Goal: Information Seeking & Learning: Learn about a topic

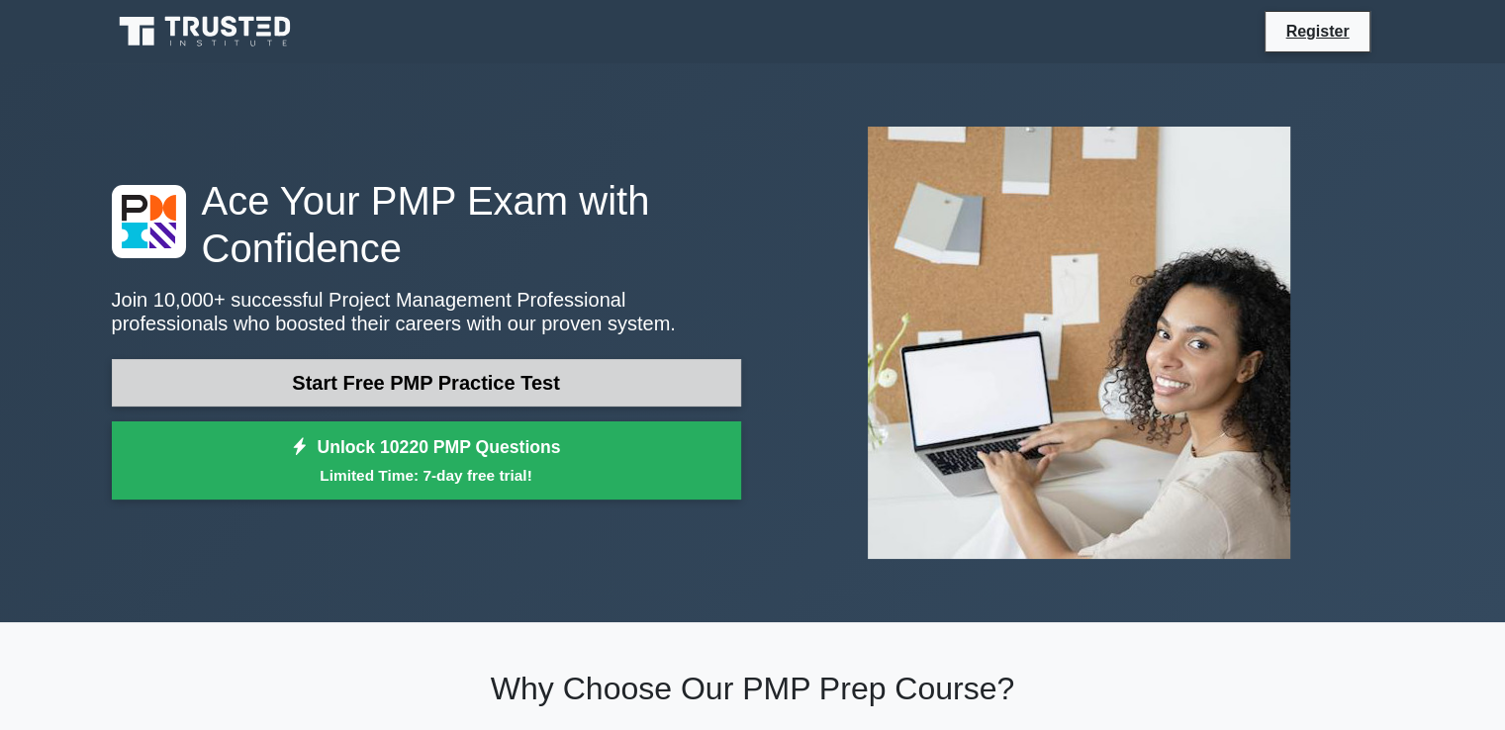
click at [432, 394] on link "Start Free PMP Practice Test" at bounding box center [427, 383] width 630 height 48
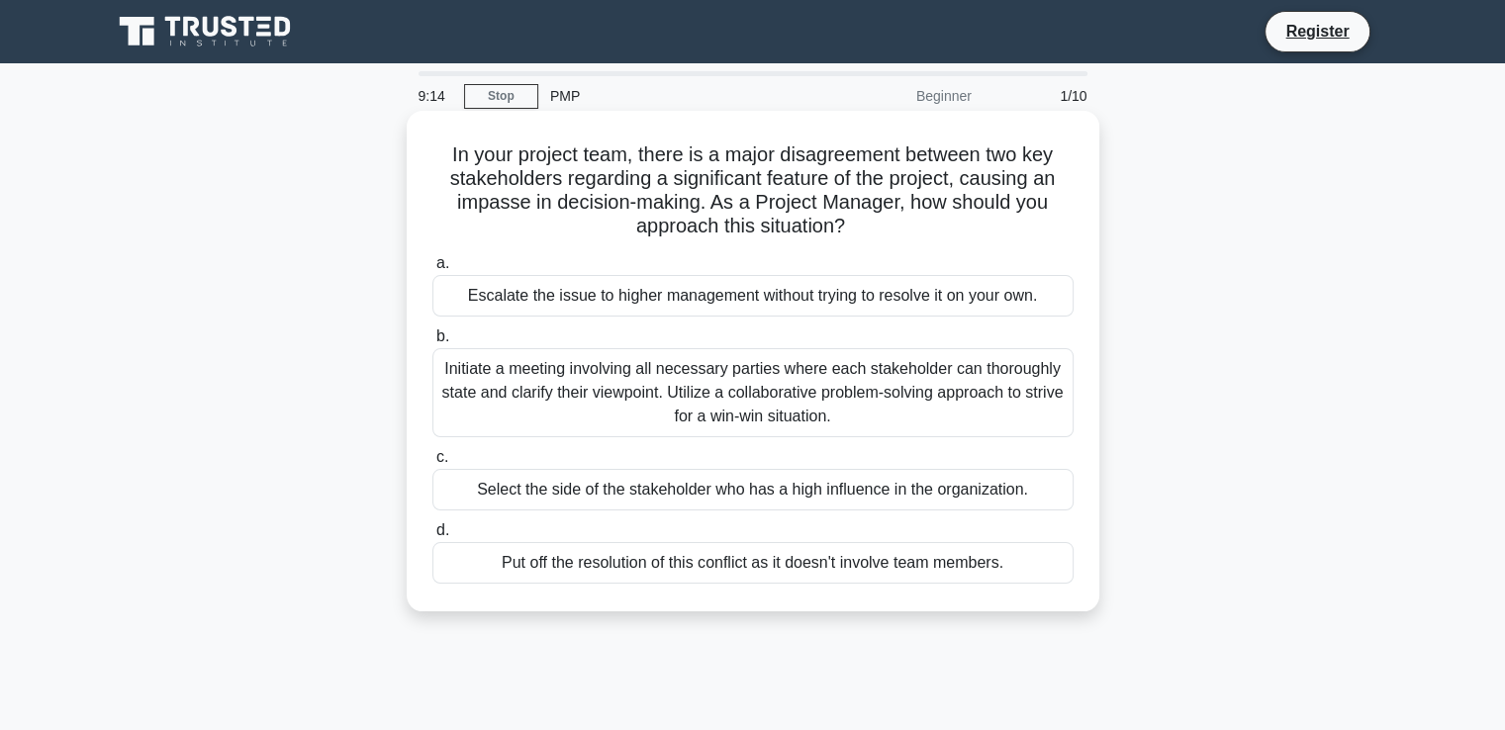
click at [785, 393] on div "Initiate a meeting involving all necessary parties where each stakeholder can t…" at bounding box center [753, 392] width 641 height 89
click at [433, 343] on input "b. Initiate a meeting involving all necessary parties where each stakeholder ca…" at bounding box center [433, 337] width 0 height 13
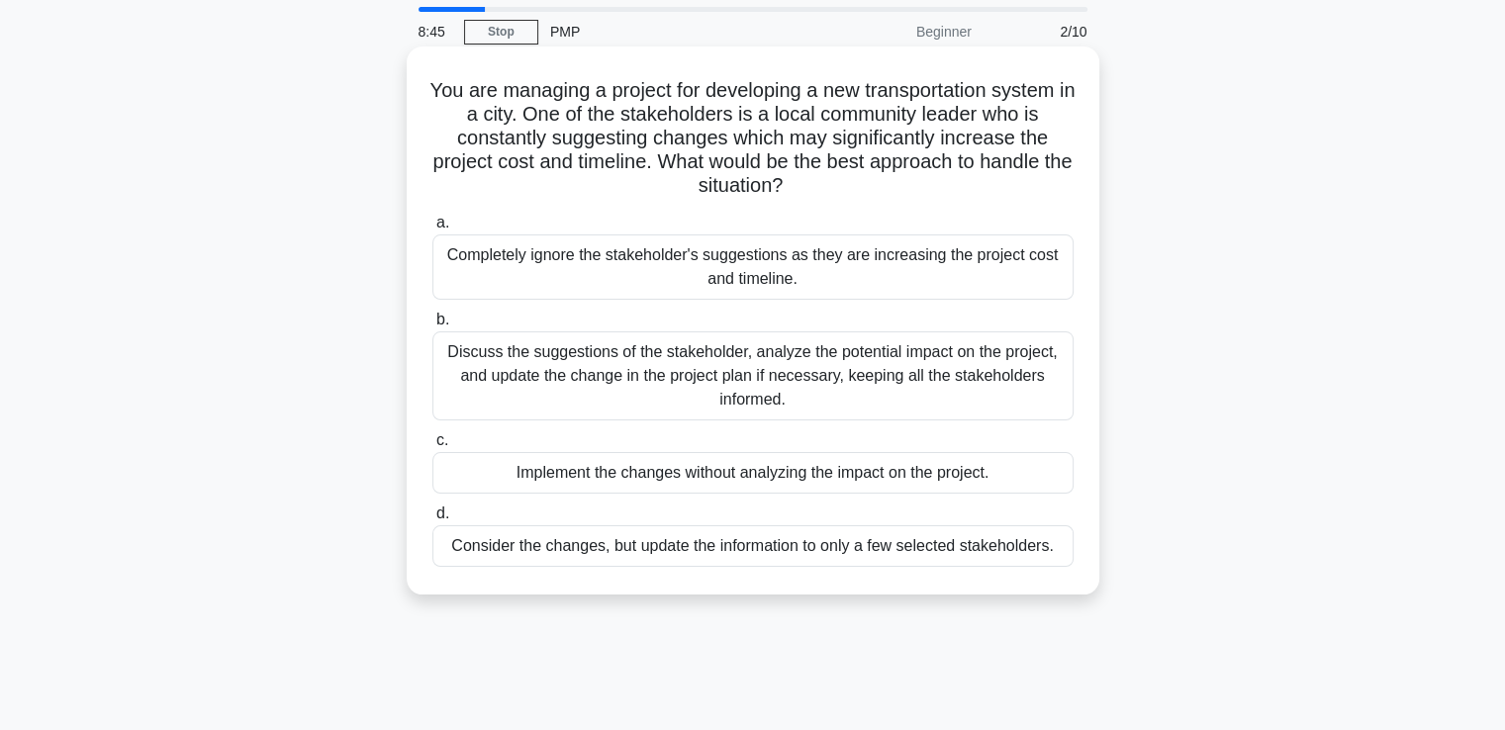
scroll to position [198, 0]
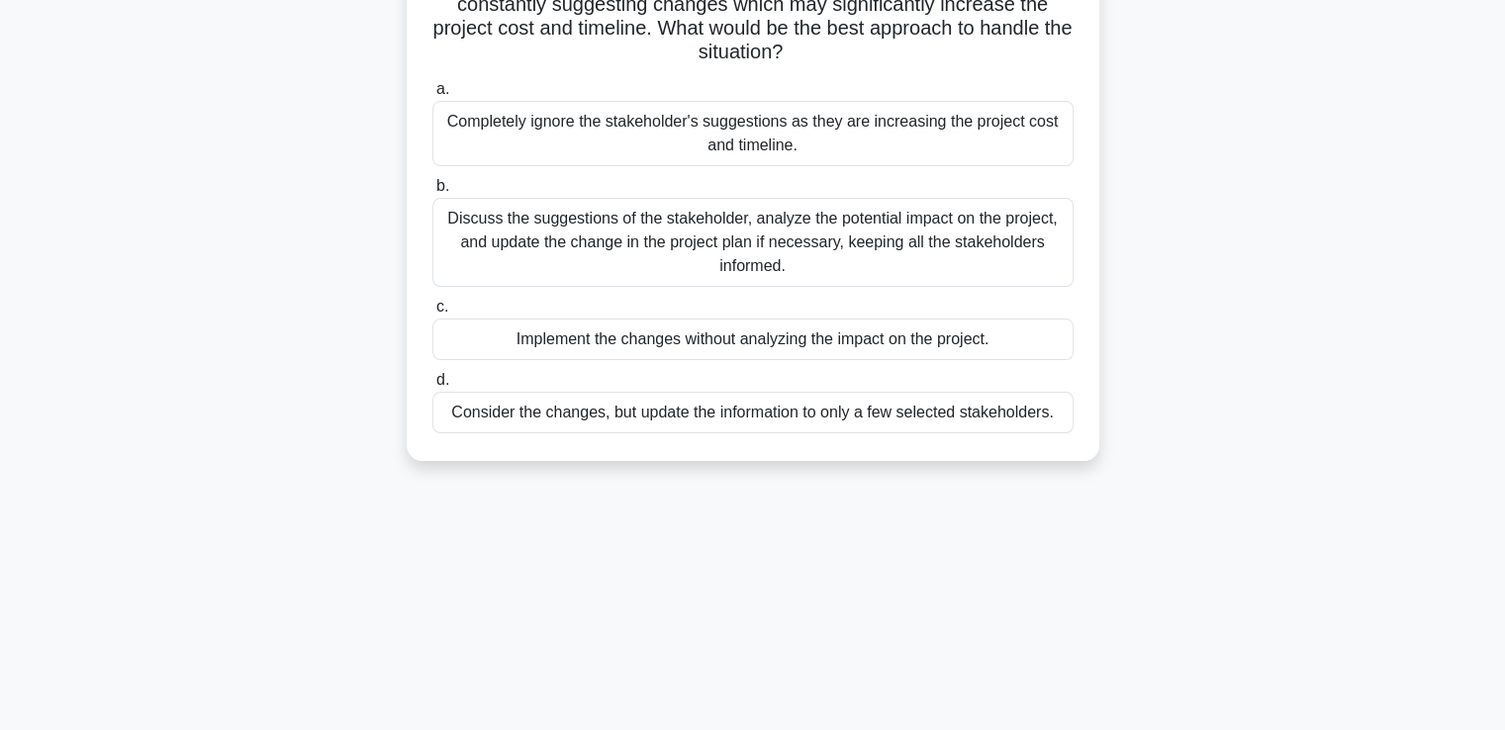
click at [827, 243] on div "Discuss the suggestions of the stakeholder, analyze the potential impact on the…" at bounding box center [753, 242] width 641 height 89
click at [433, 193] on input "b. Discuss the suggestions of the stakeholder, analyze the potential impact on …" at bounding box center [433, 186] width 0 height 13
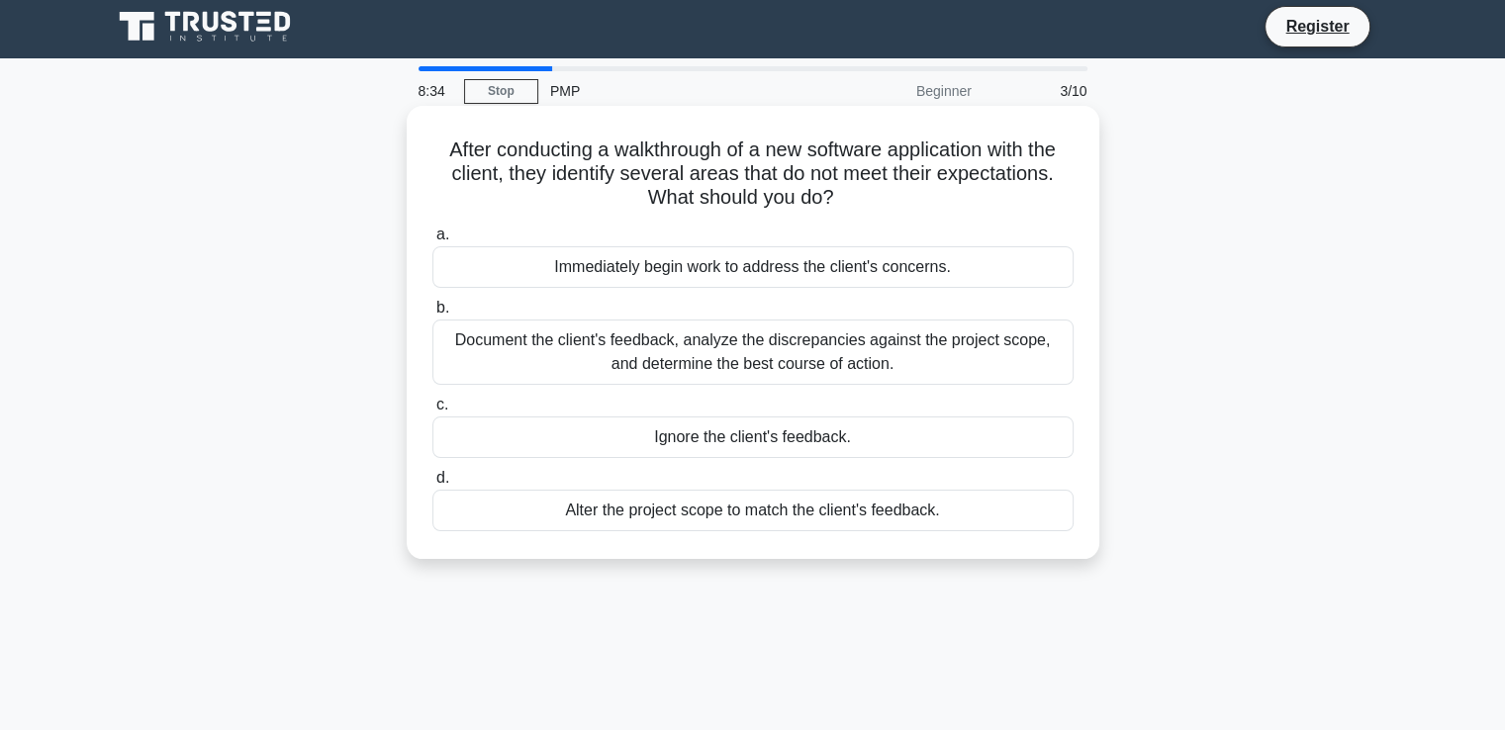
scroll to position [0, 0]
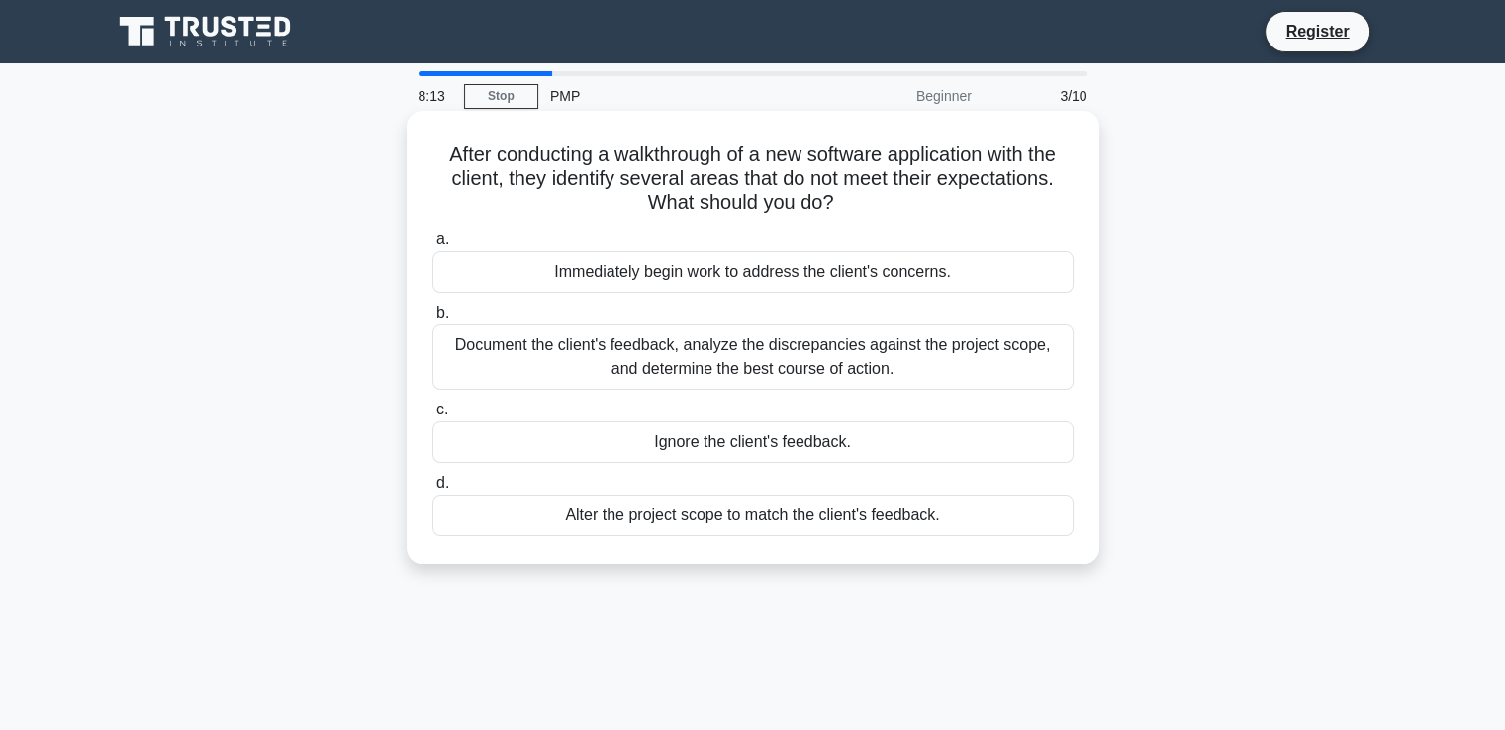
click at [773, 366] on div "Document the client's feedback, analyze the discrepancies against the project s…" at bounding box center [753, 357] width 641 height 65
click at [433, 320] on input "b. Document the client's feedback, analyze the discrepancies against the projec…" at bounding box center [433, 313] width 0 height 13
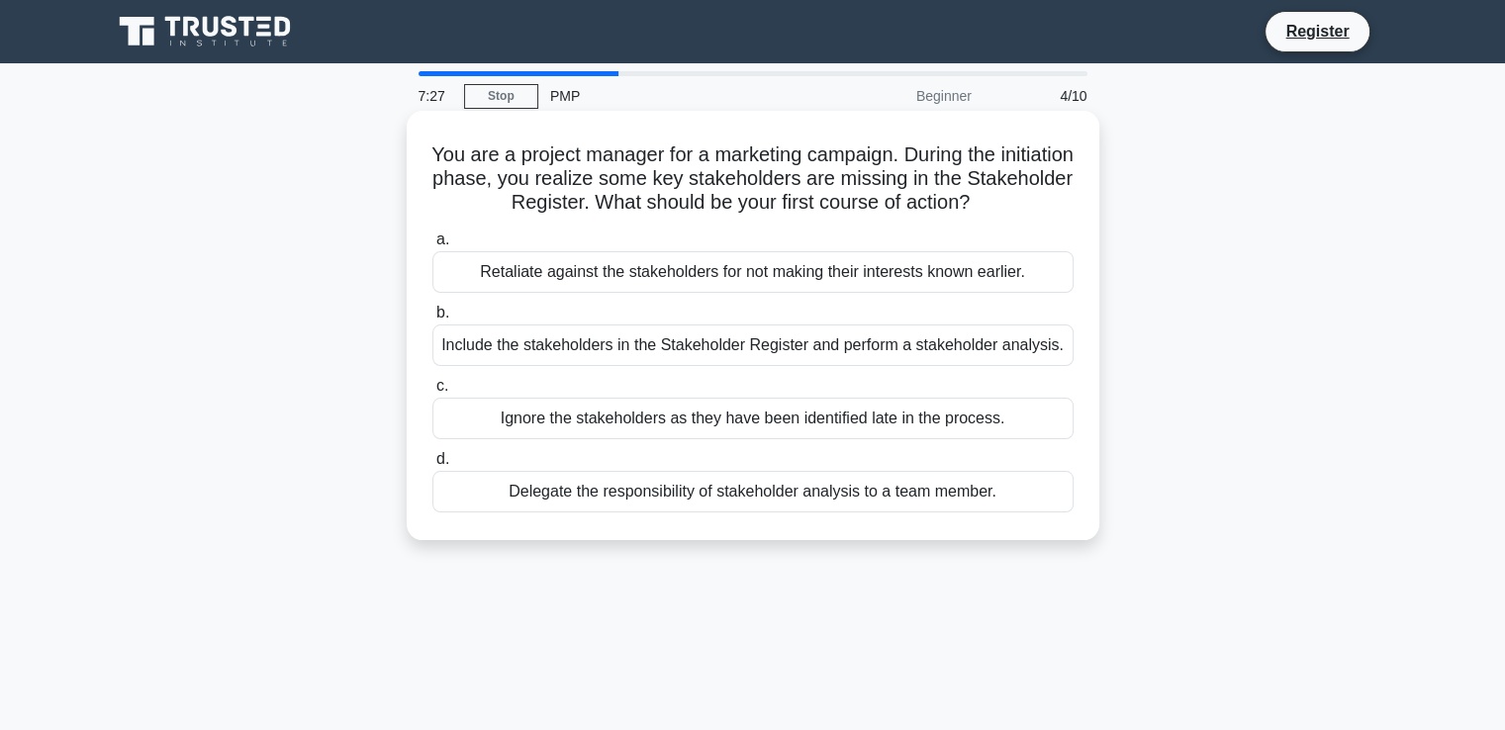
click at [835, 353] on div "Include the stakeholders in the Stakeholder Register and perform a stakeholder …" at bounding box center [753, 346] width 641 height 42
click at [433, 320] on input "b. Include the stakeholders in the Stakeholder Register and perform a stakehold…" at bounding box center [433, 313] width 0 height 13
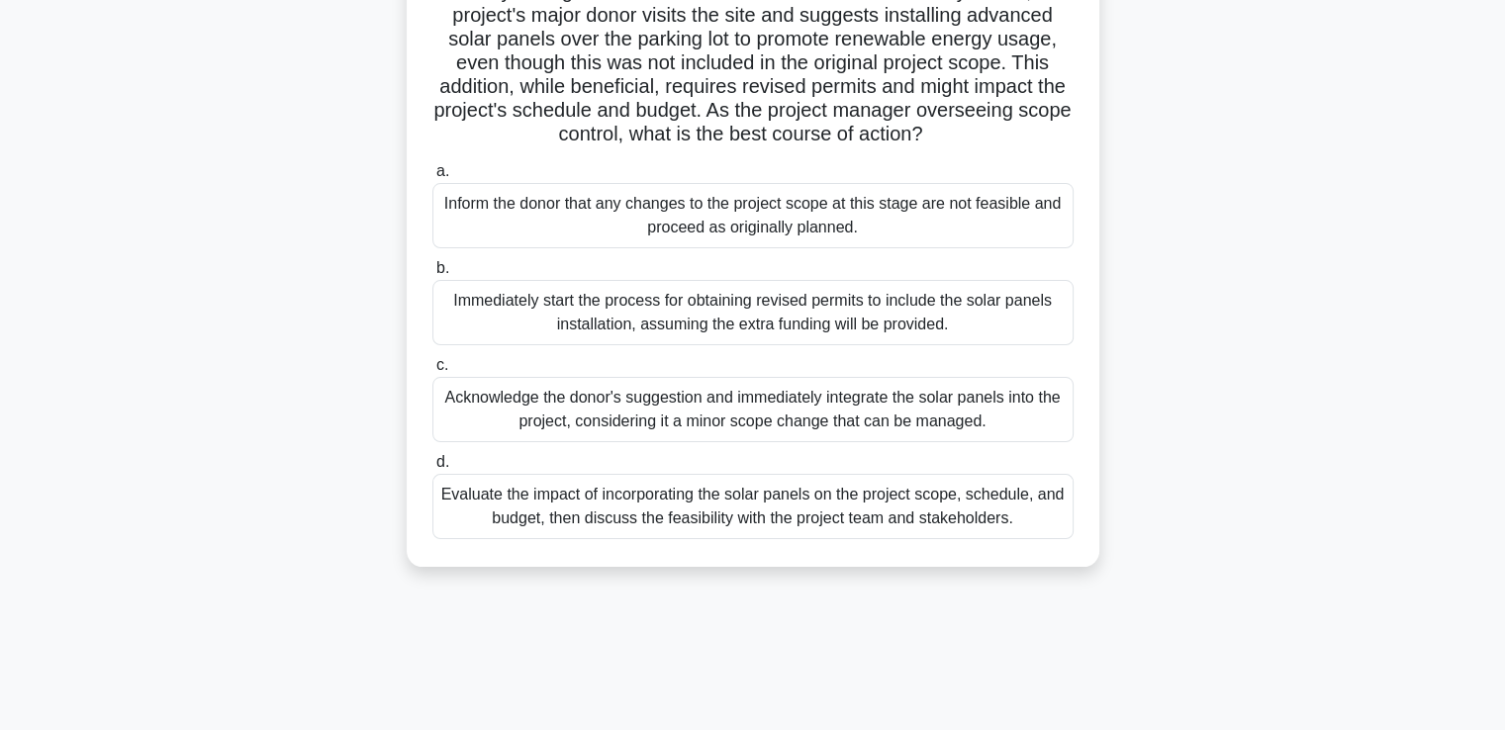
scroll to position [198, 0]
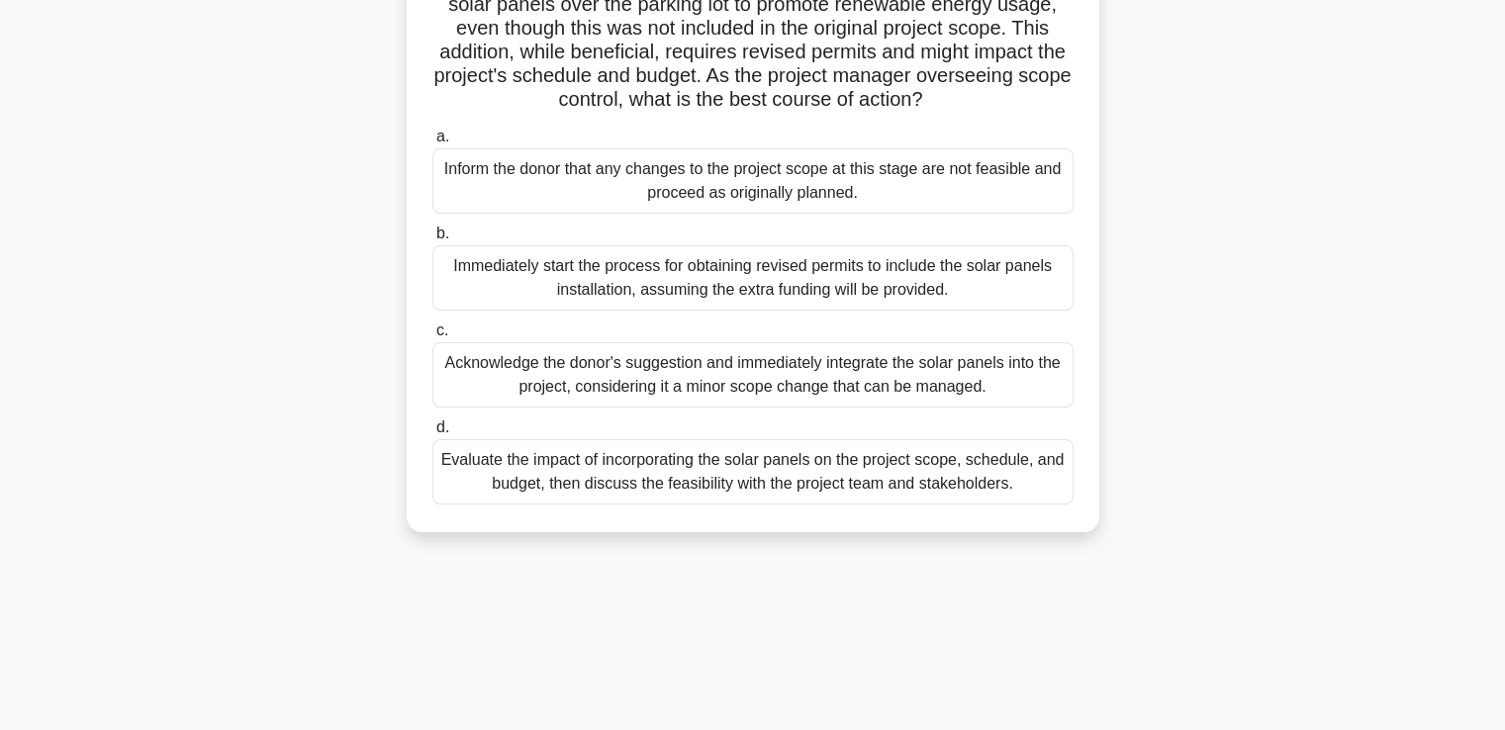
click at [635, 504] on div "Evaluate the impact of incorporating the solar panels on the project scope, sch…" at bounding box center [753, 471] width 641 height 65
click at [433, 435] on input "d. Evaluate the impact of incorporating the solar panels on the project scope, …" at bounding box center [433, 428] width 0 height 13
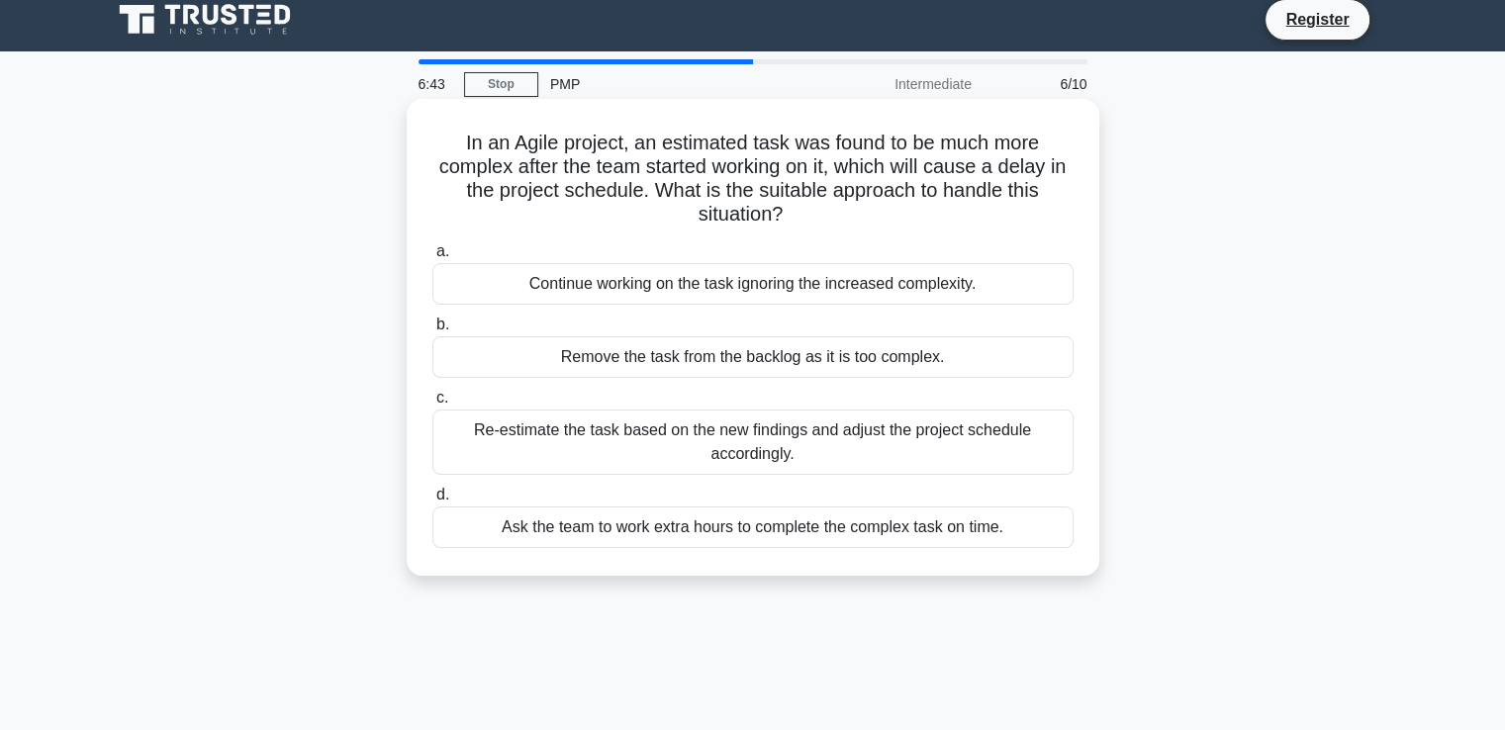
scroll to position [0, 0]
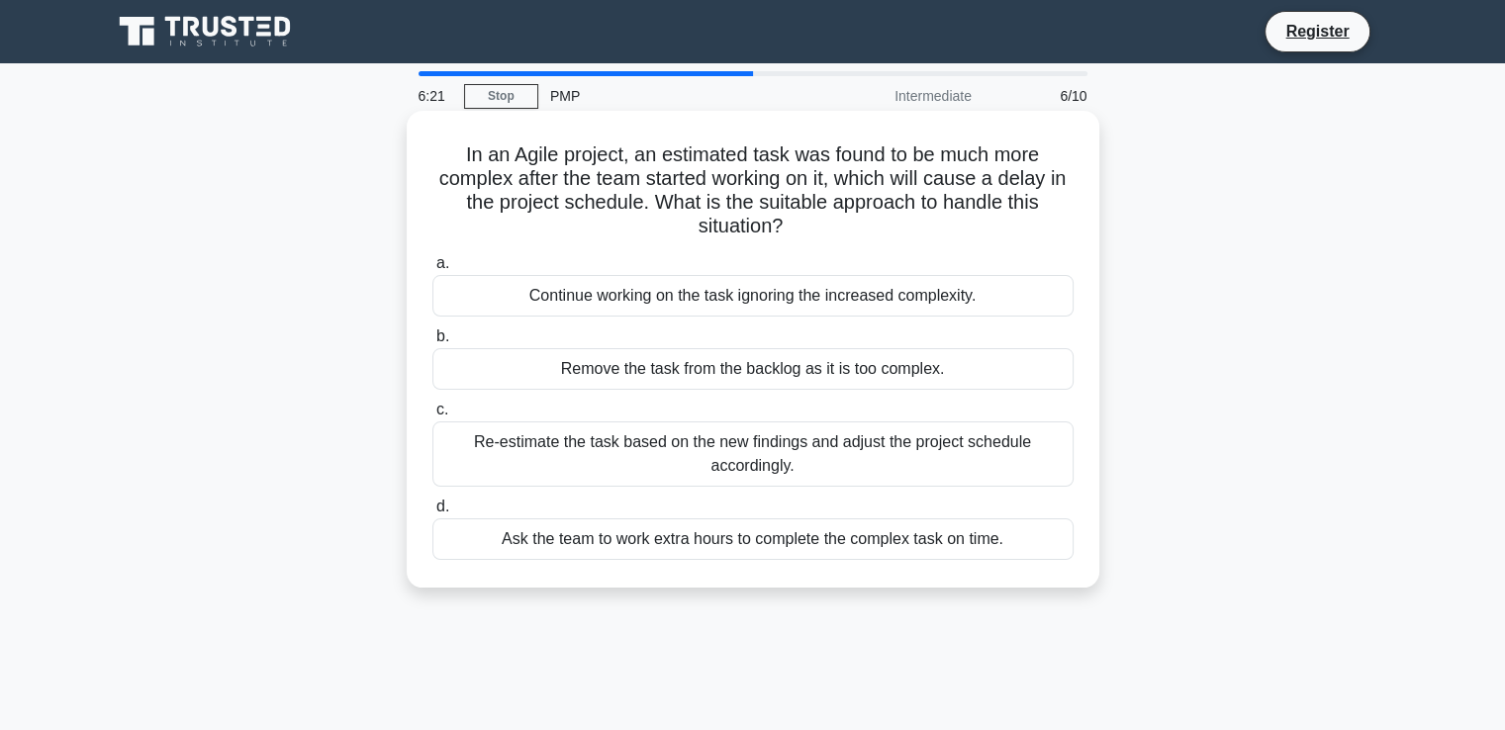
click at [685, 466] on div "Re-estimate the task based on the new findings and adjust the project schedule …" at bounding box center [753, 454] width 641 height 65
click at [433, 417] on input "c. Re-estimate the task based on the new findings and adjust the project schedu…" at bounding box center [433, 410] width 0 height 13
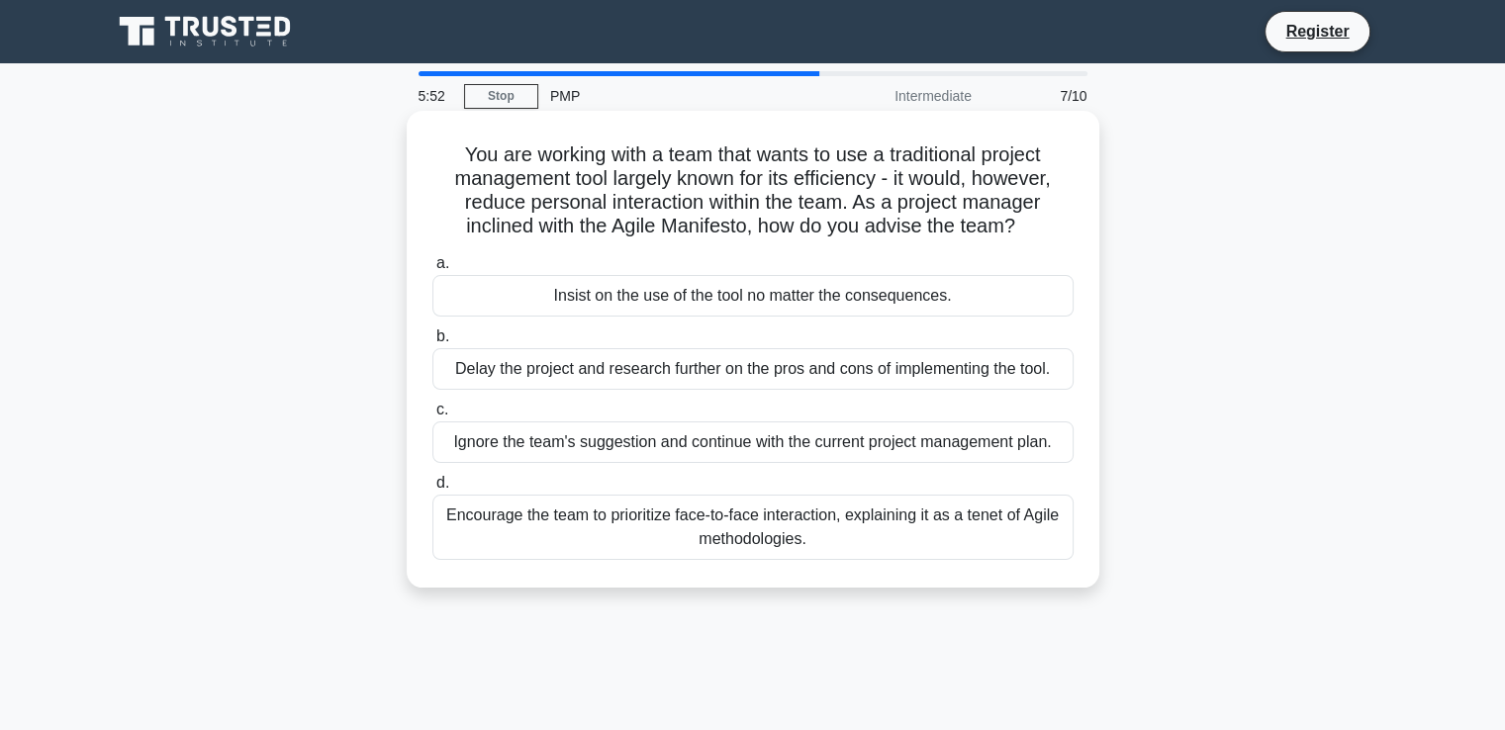
click at [782, 519] on div "Encourage the team to prioritize face-to-face interaction, explaining it as a t…" at bounding box center [753, 527] width 641 height 65
click at [433, 490] on input "d. Encourage the team to prioritize face-to-face interaction, explaining it as …" at bounding box center [433, 483] width 0 height 13
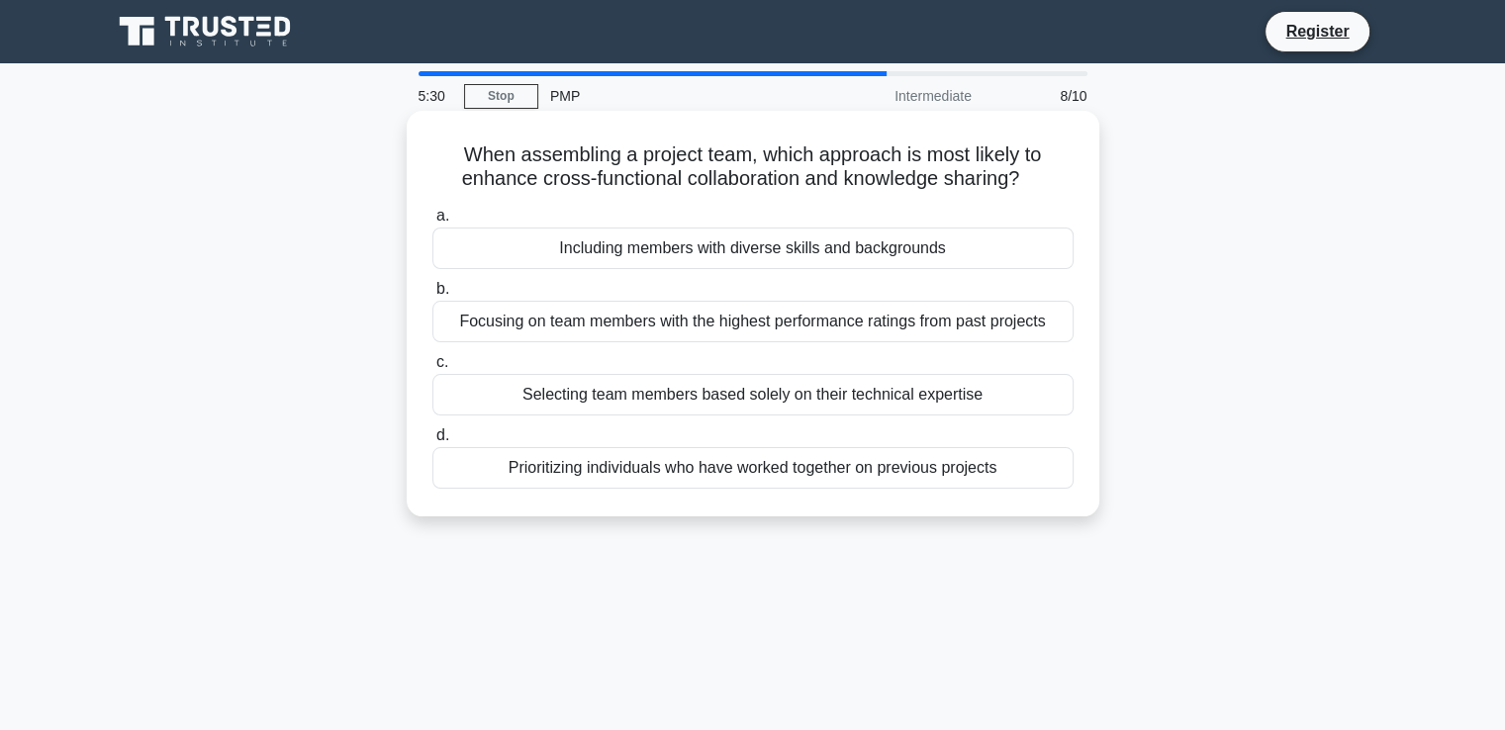
click at [774, 254] on div "Including members with diverse skills and backgrounds" at bounding box center [753, 249] width 641 height 42
click at [433, 223] on input "a. Including members with diverse skills and backgrounds" at bounding box center [433, 216] width 0 height 13
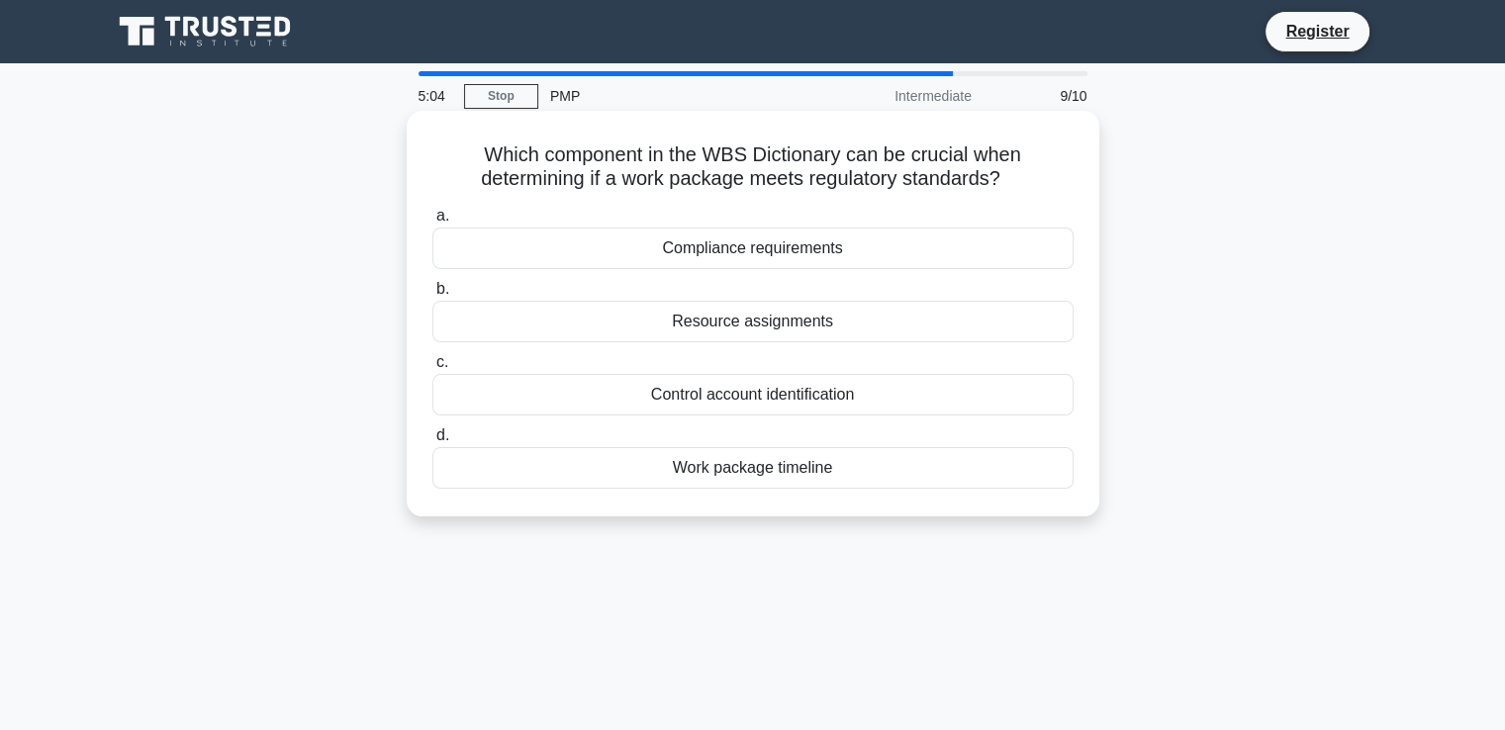
click at [816, 321] on div "Resource assignments" at bounding box center [753, 322] width 641 height 42
click at [433, 296] on input "b. Resource assignments" at bounding box center [433, 289] width 0 height 13
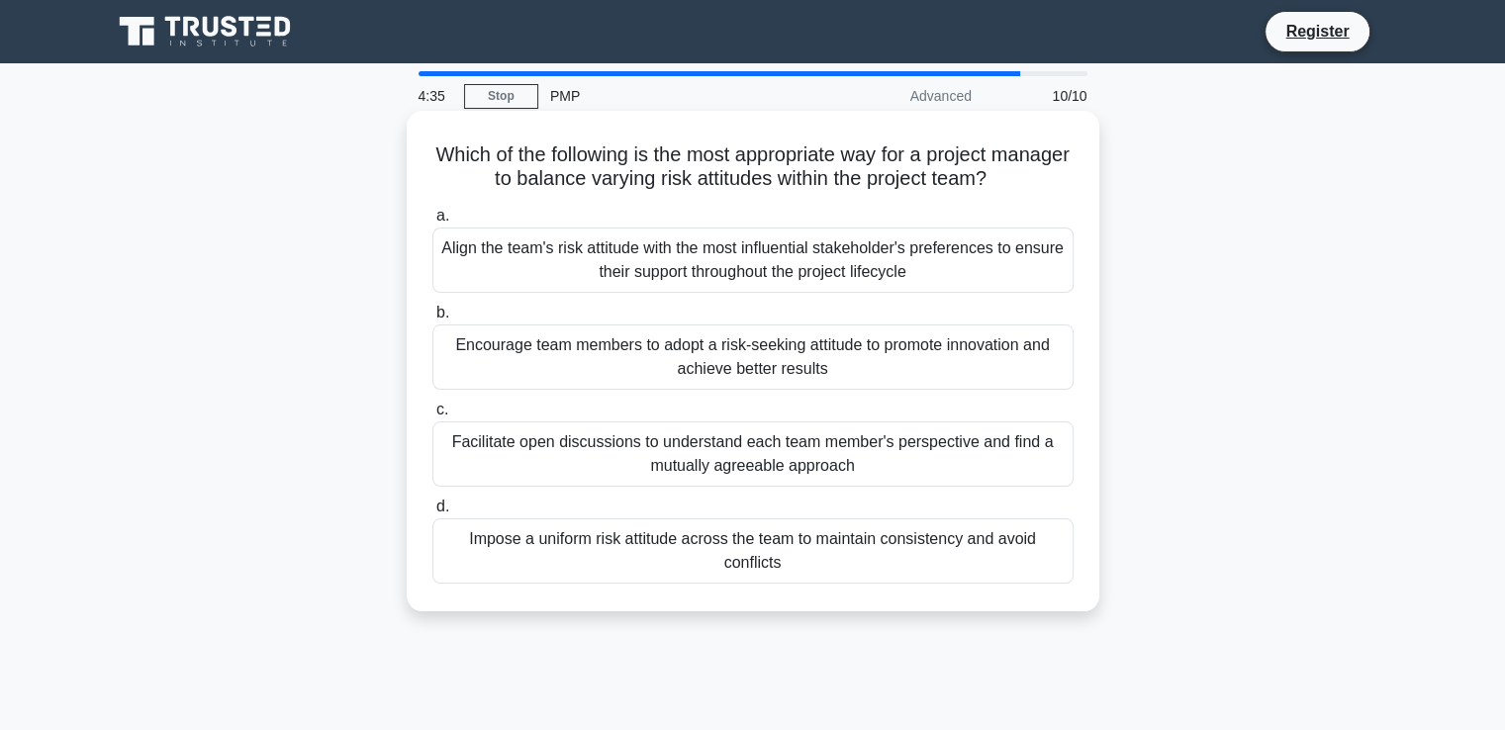
click at [847, 452] on div "Facilitate open discussions to understand each team member's perspective and fi…" at bounding box center [753, 454] width 641 height 65
click at [433, 417] on input "c. Facilitate open discussions to understand each team member's perspective and…" at bounding box center [433, 410] width 0 height 13
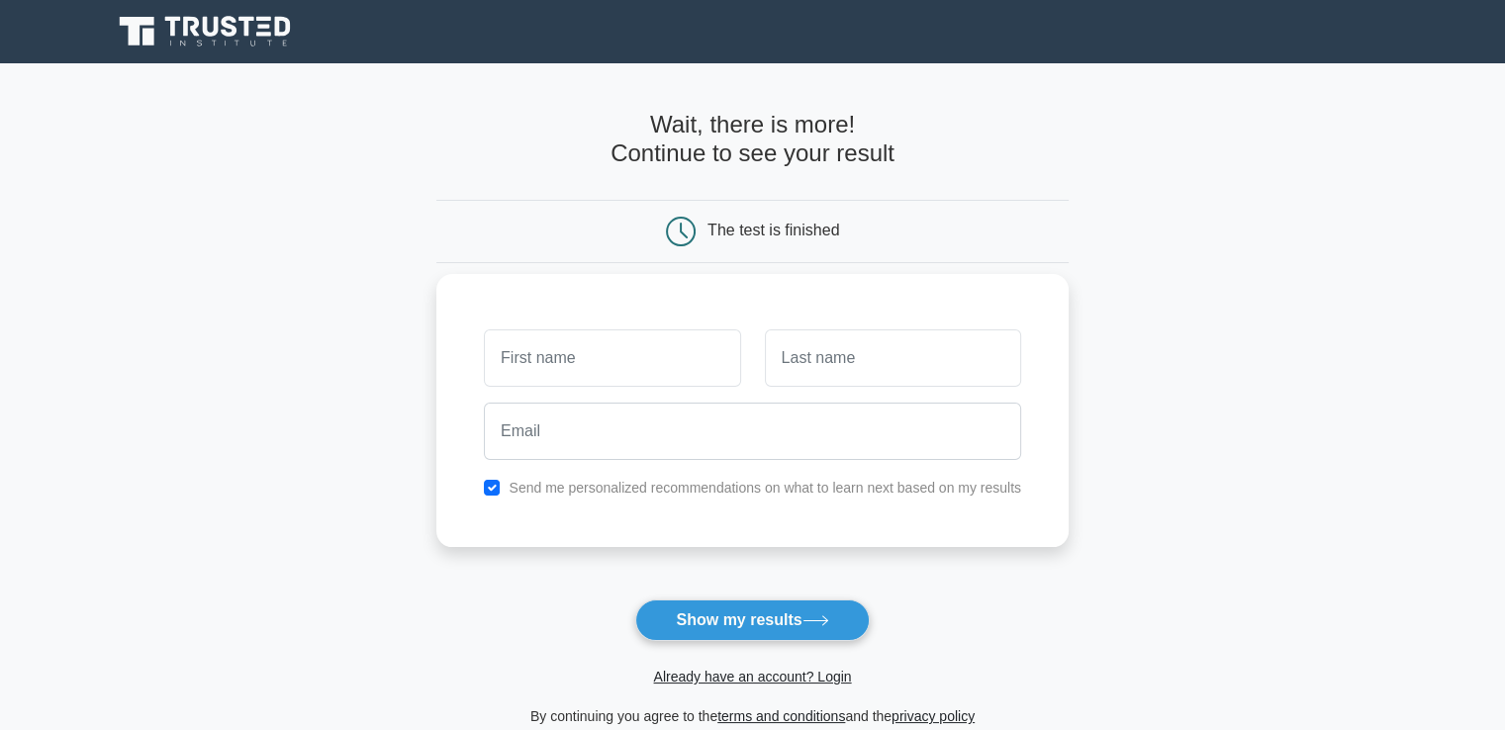
type input "s"
type input "Tom"
click at [837, 366] on input "text" at bounding box center [893, 358] width 256 height 57
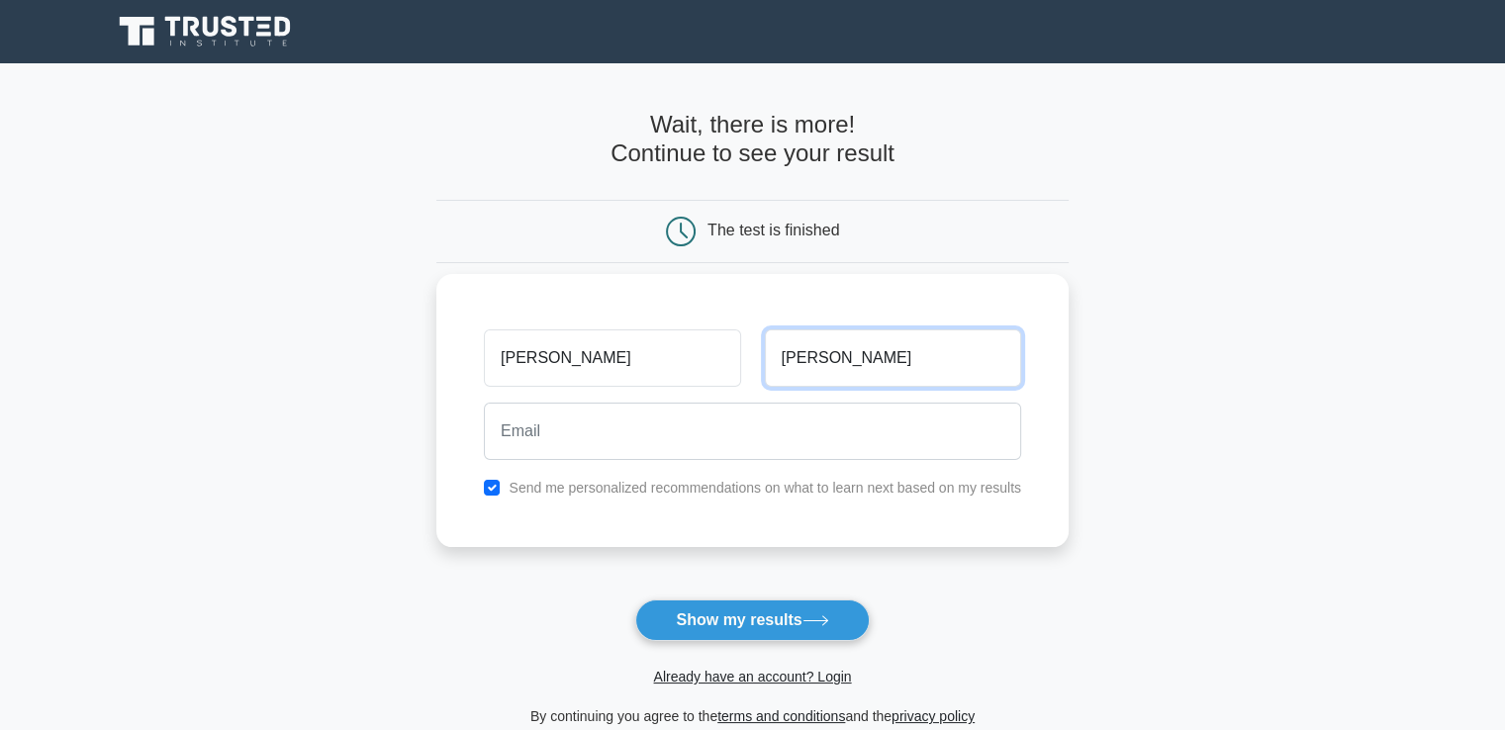
type input "TOM"
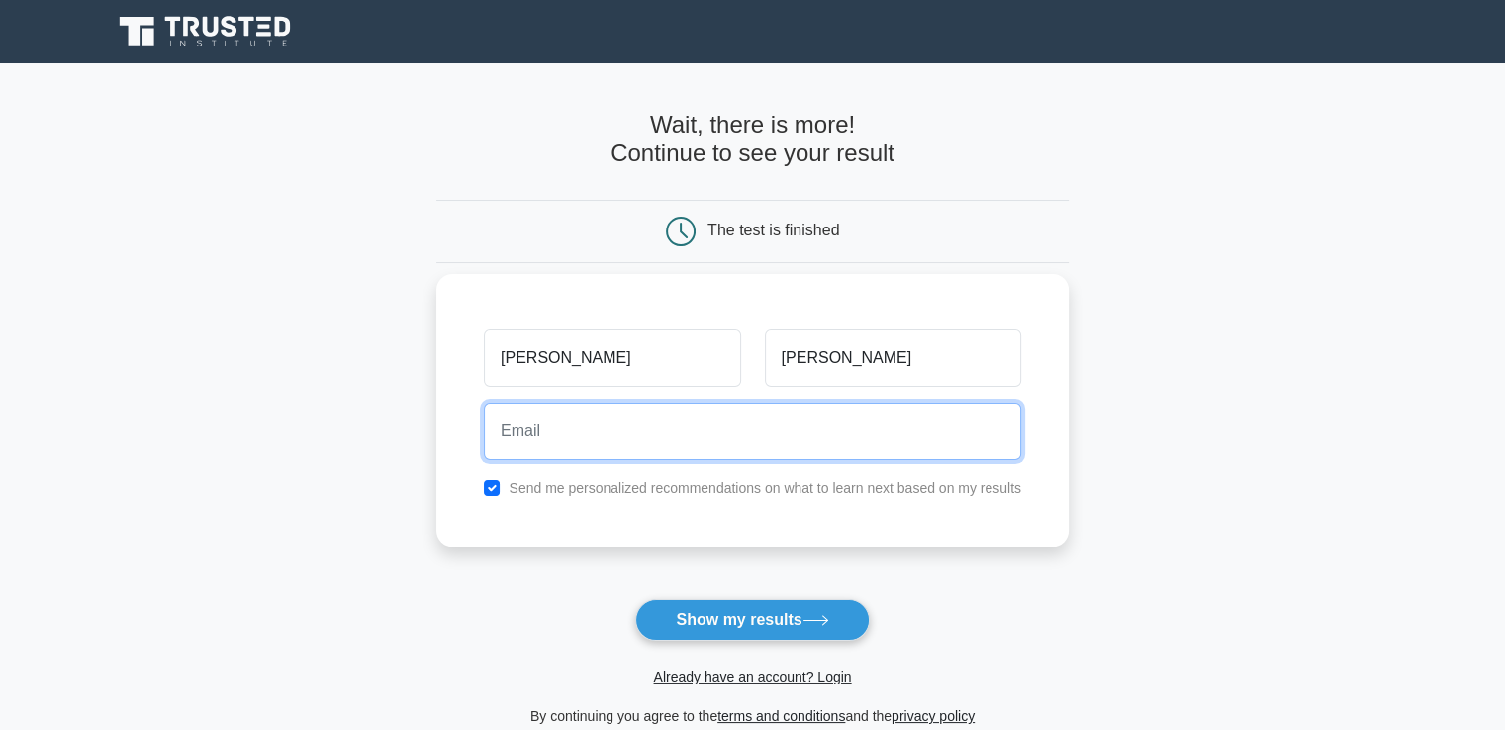
click at [659, 442] on input "email" at bounding box center [752, 431] width 537 height 57
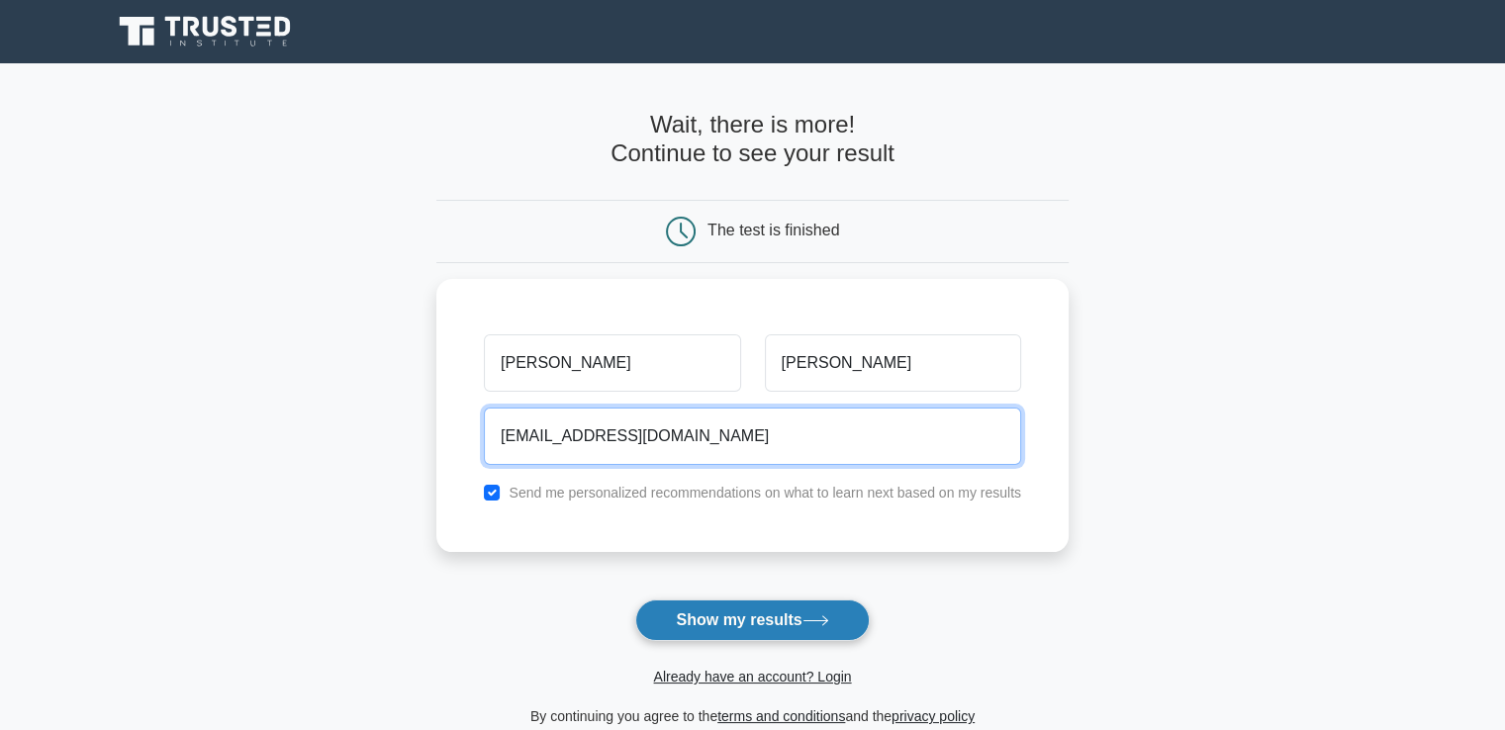
type input "tomsahakyan83@gmail.com"
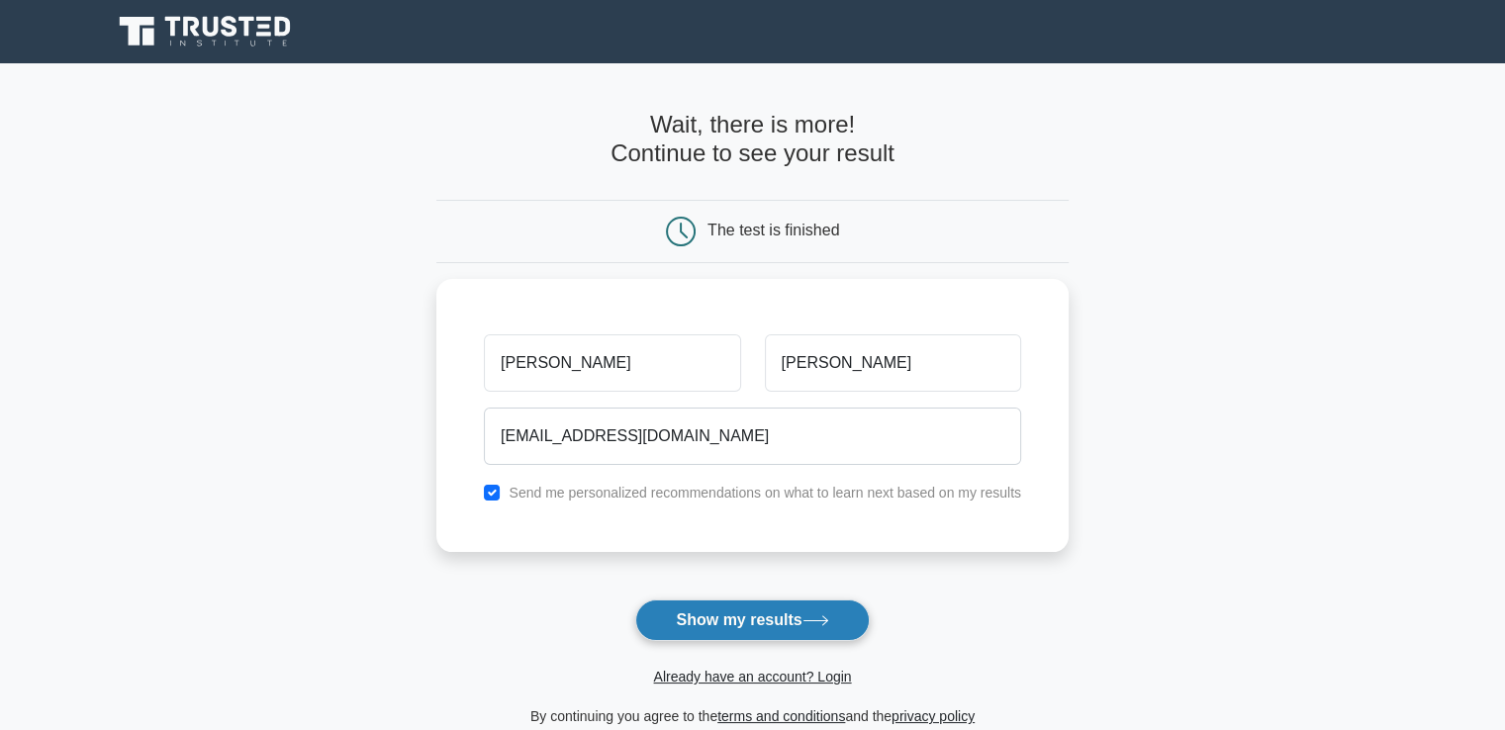
click at [730, 619] on button "Show my results" at bounding box center [752, 621] width 234 height 42
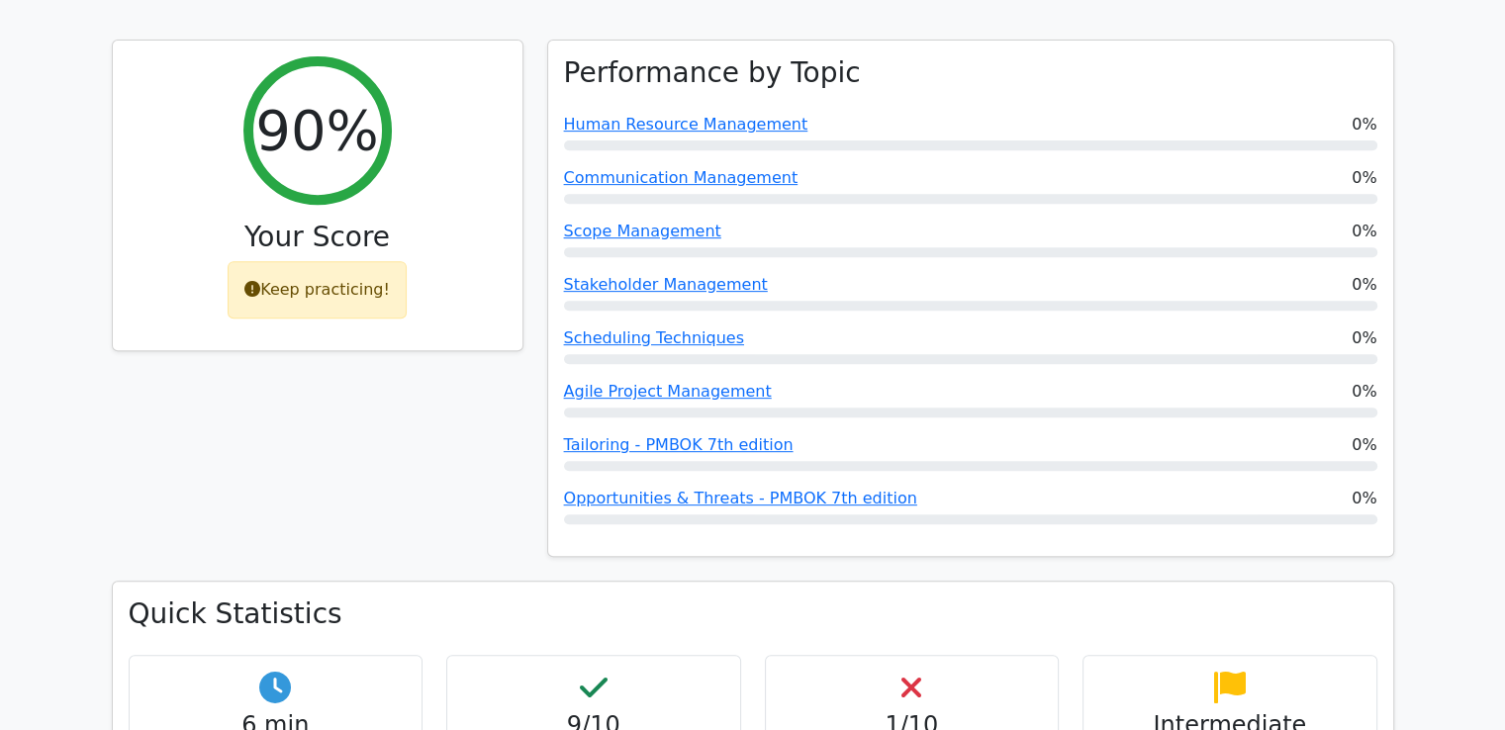
scroll to position [594, 0]
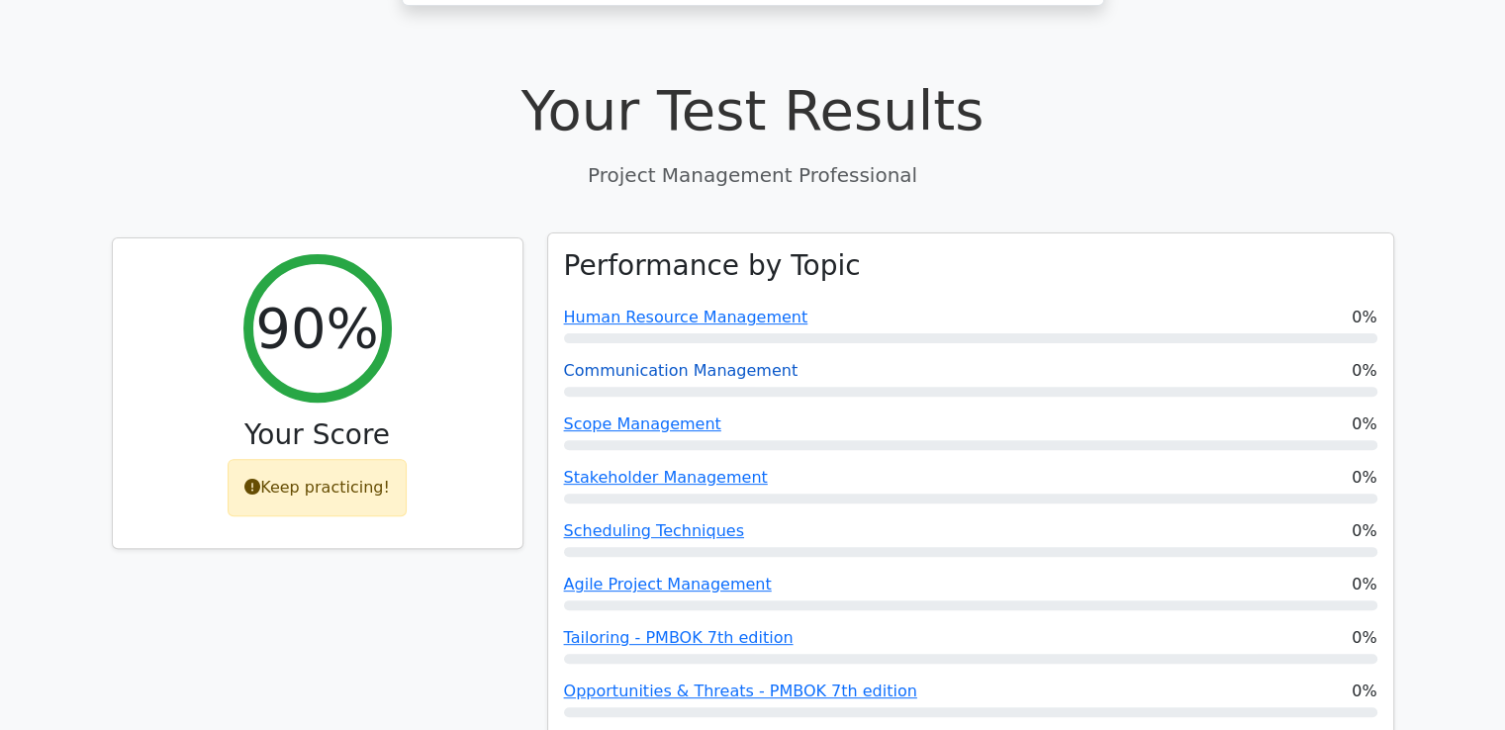
click at [689, 361] on link "Communication Management" at bounding box center [681, 370] width 235 height 19
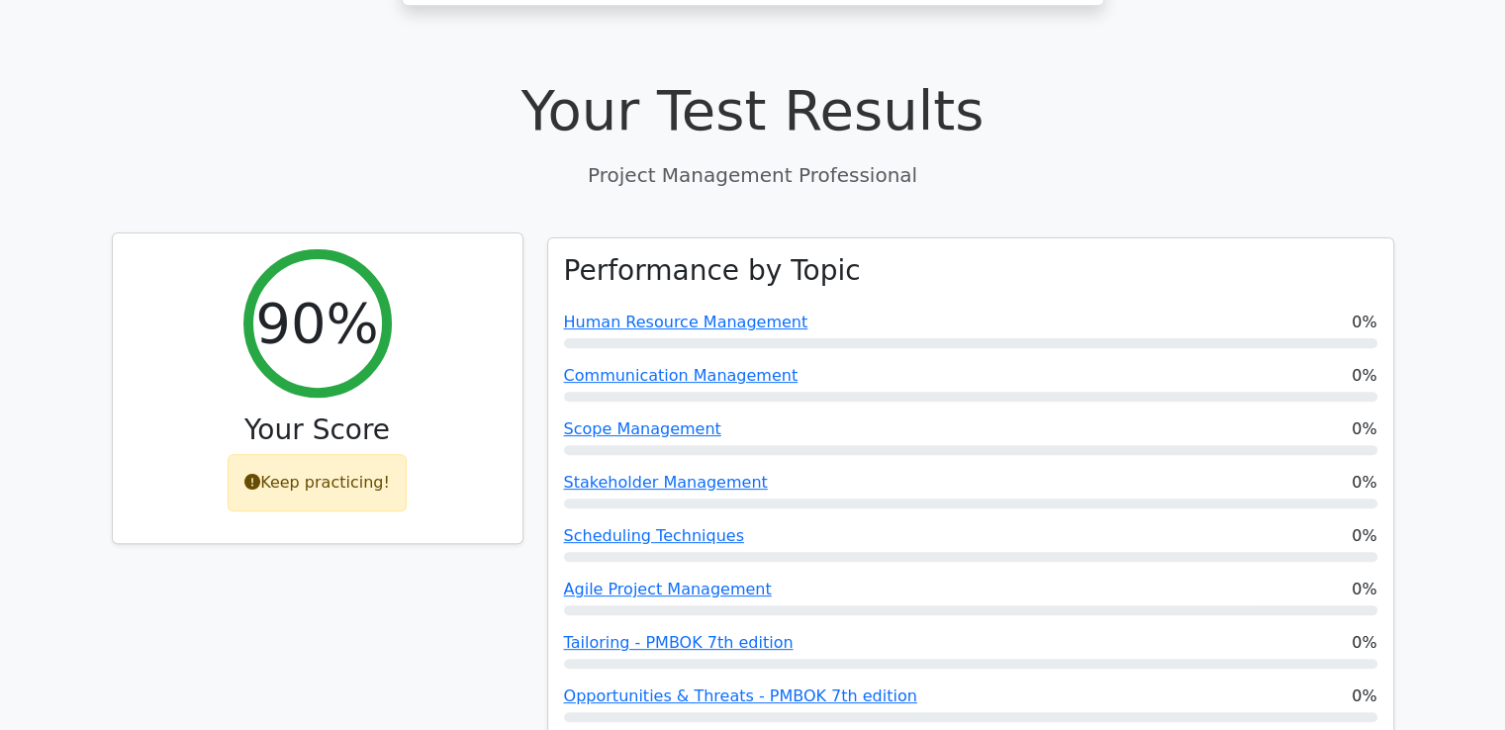
click at [340, 454] on div "Keep practicing!" at bounding box center [317, 482] width 179 height 57
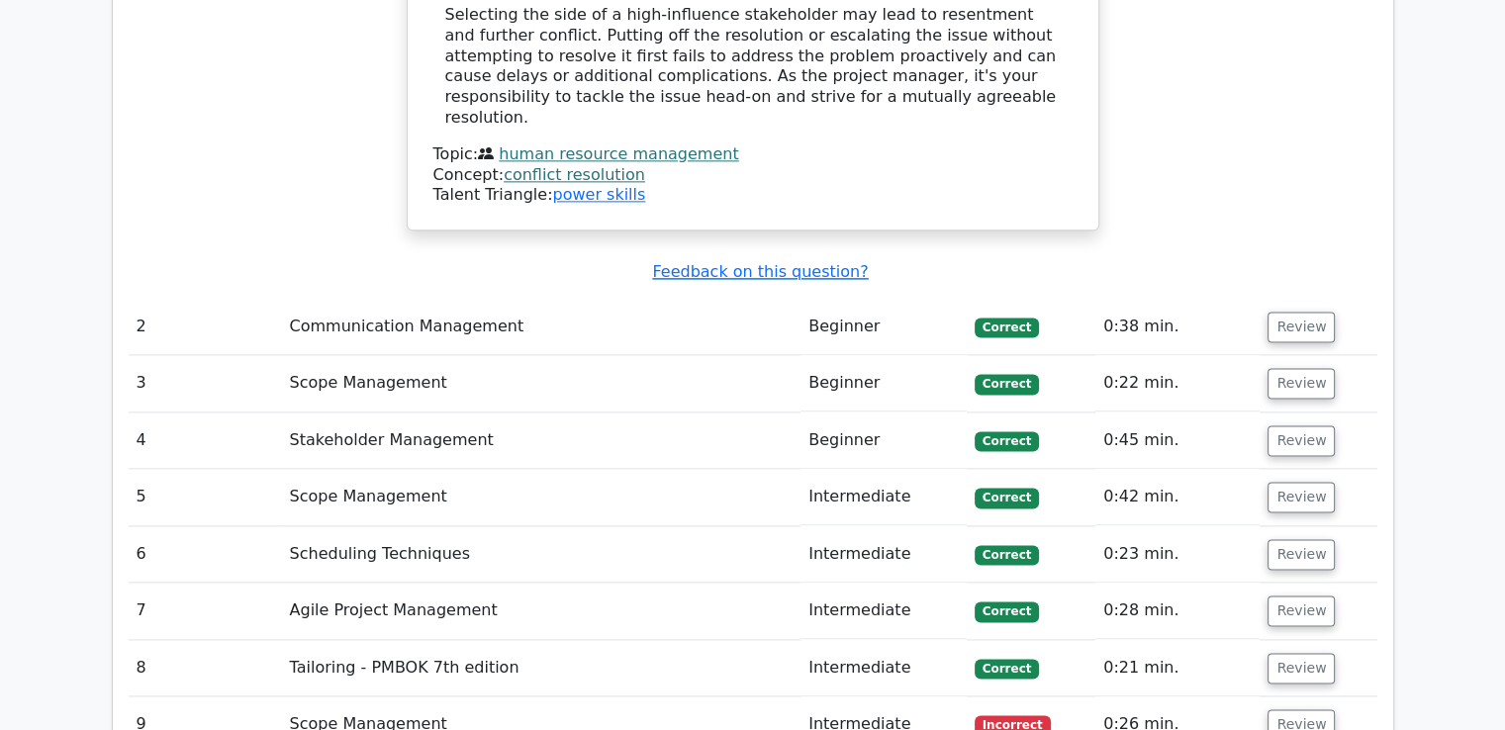
scroll to position [2573, 0]
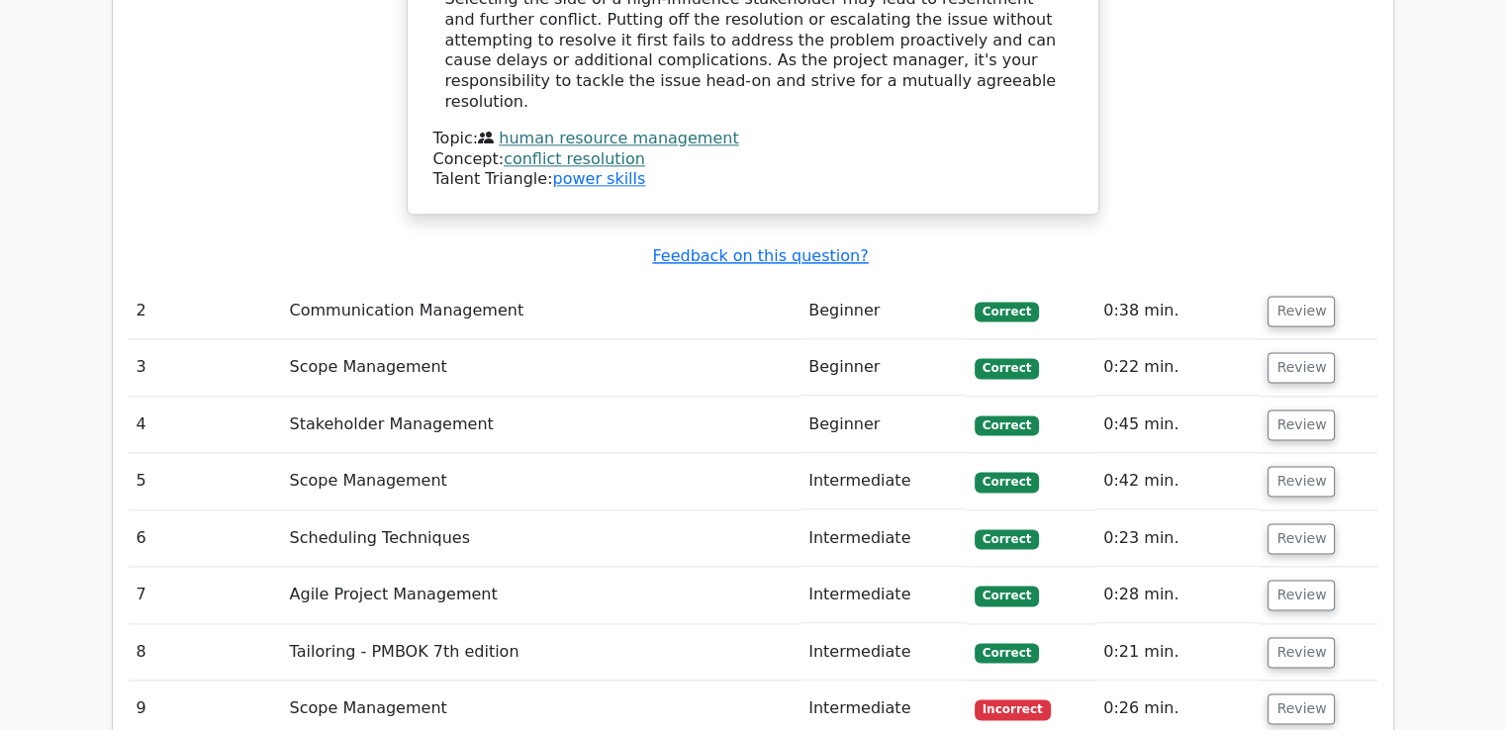
click at [392, 681] on td "Scope Management" at bounding box center [542, 709] width 520 height 56
click at [1294, 694] on button "Review" at bounding box center [1301, 709] width 67 height 31
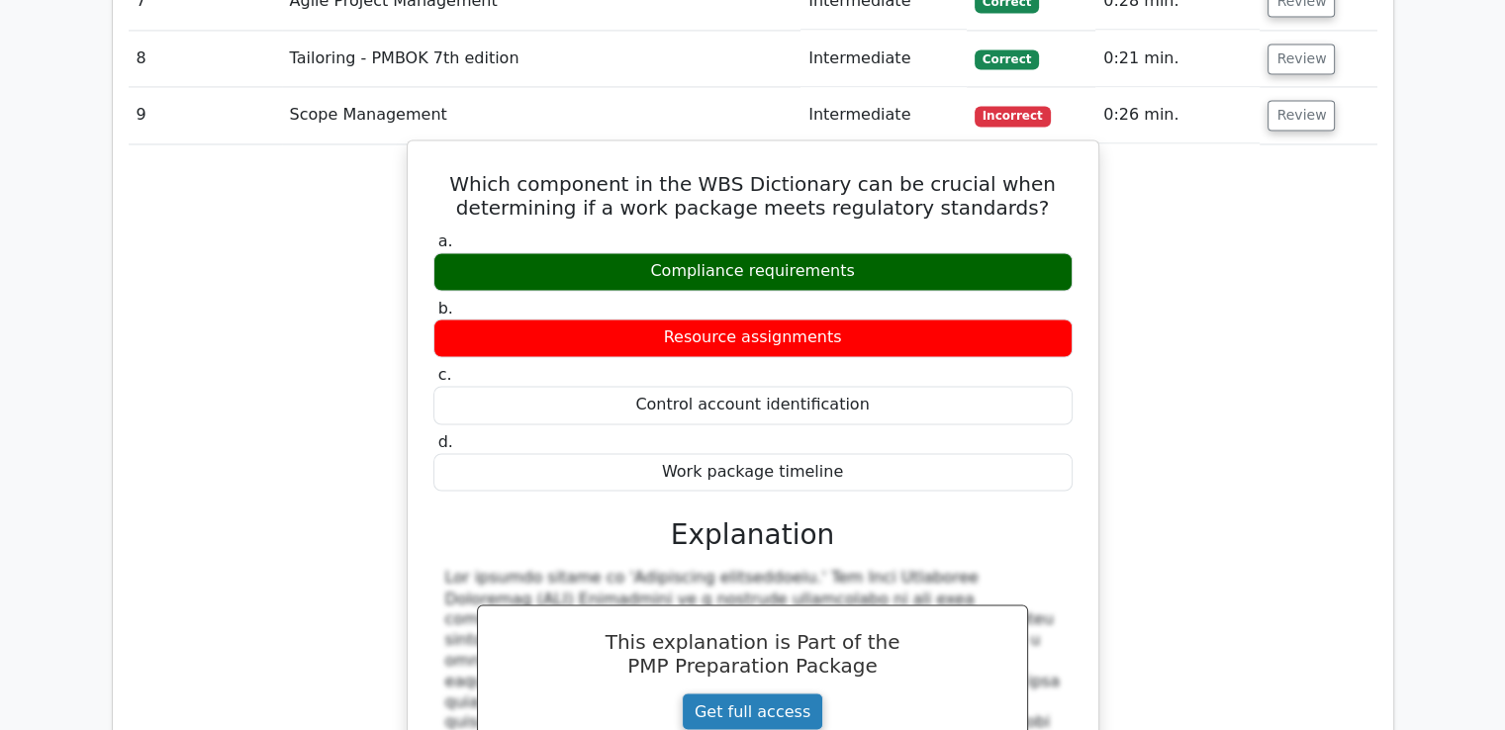
scroll to position [3068, 0]
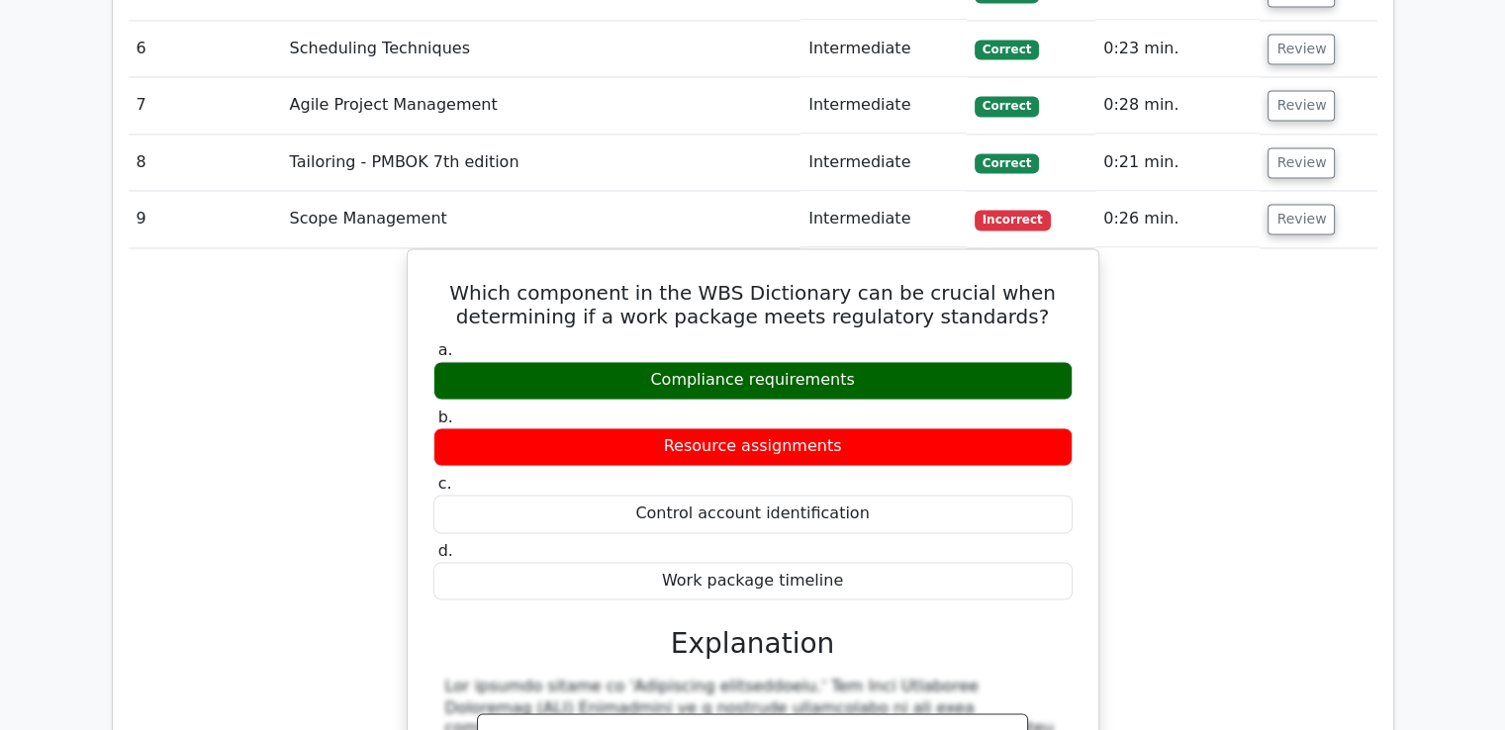
drag, startPoint x: 622, startPoint y: 768, endPoint x: 0, endPoint y: 768, distance: 621.6
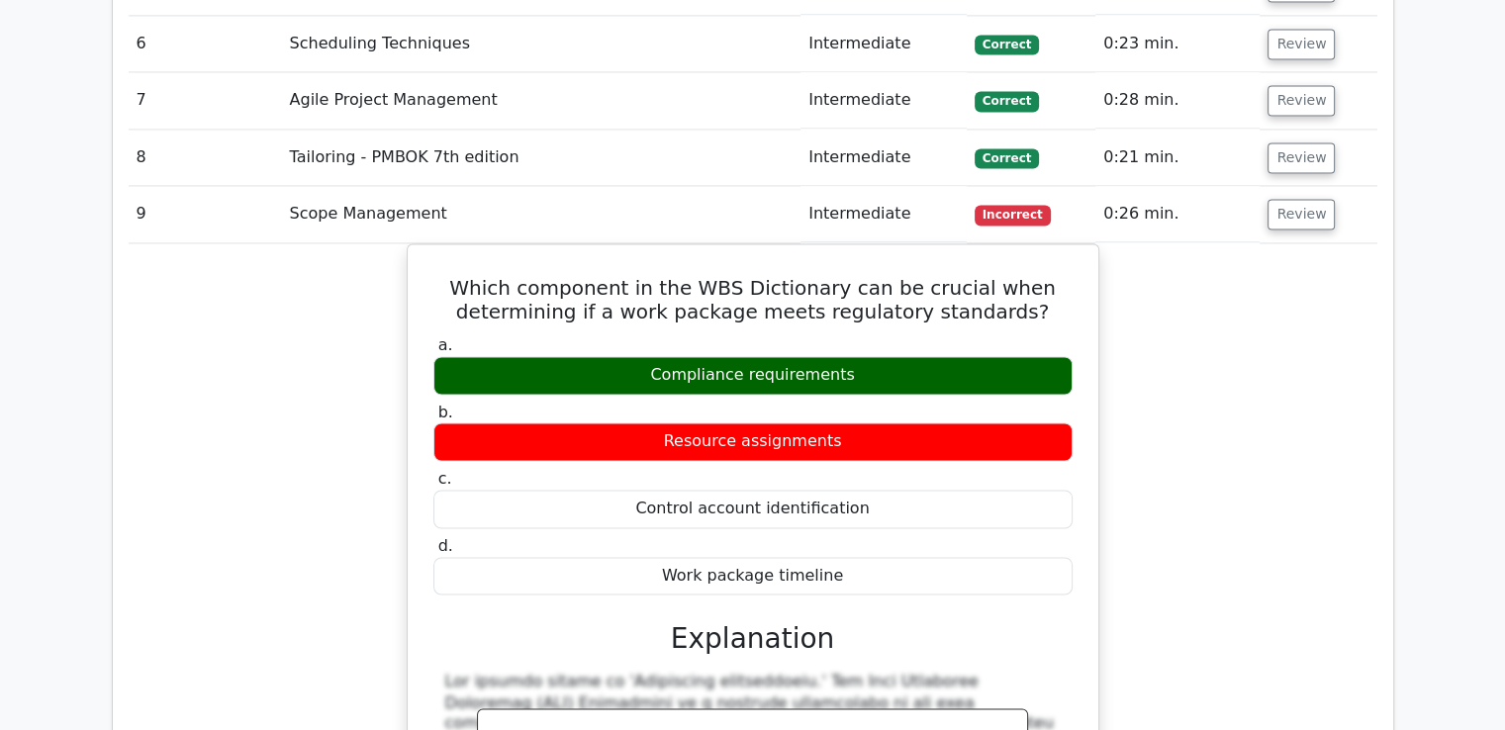
click at [1360, 437] on div "Which component in the WBS Dictionary can be crucial when determining if a work…" at bounding box center [753, 674] width 1249 height 863
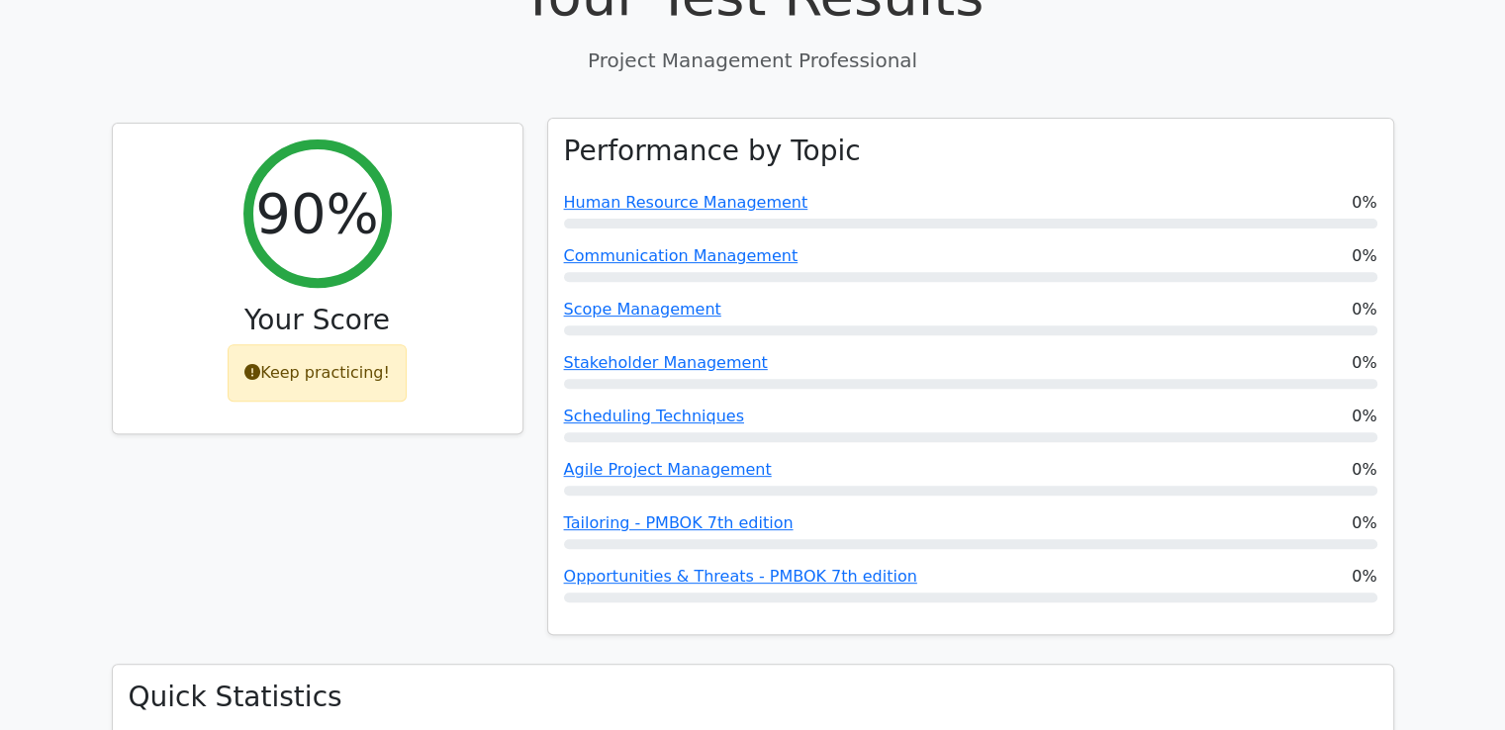
scroll to position [594, 0]
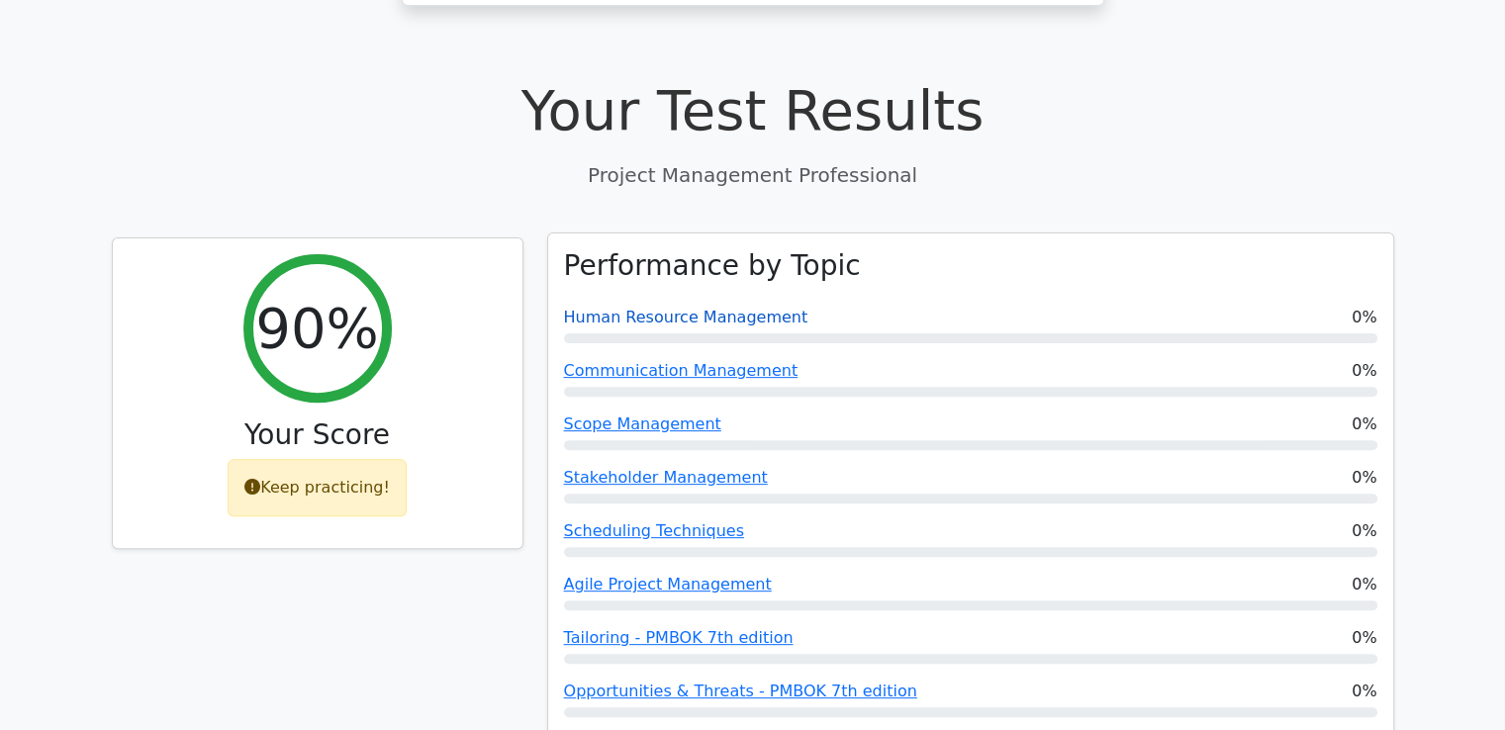
click at [626, 308] on link "Human Resource Management" at bounding box center [686, 317] width 244 height 19
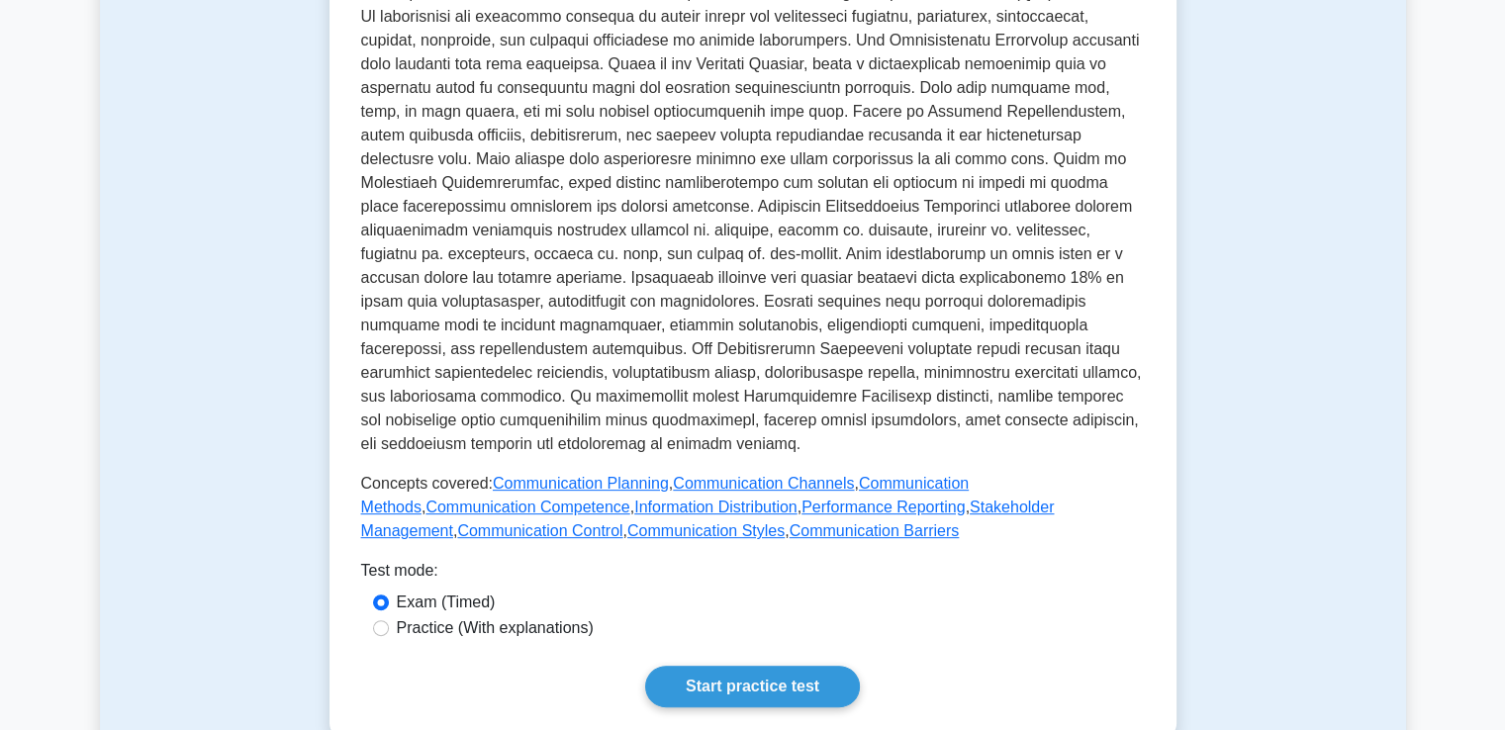
scroll to position [792, 0]
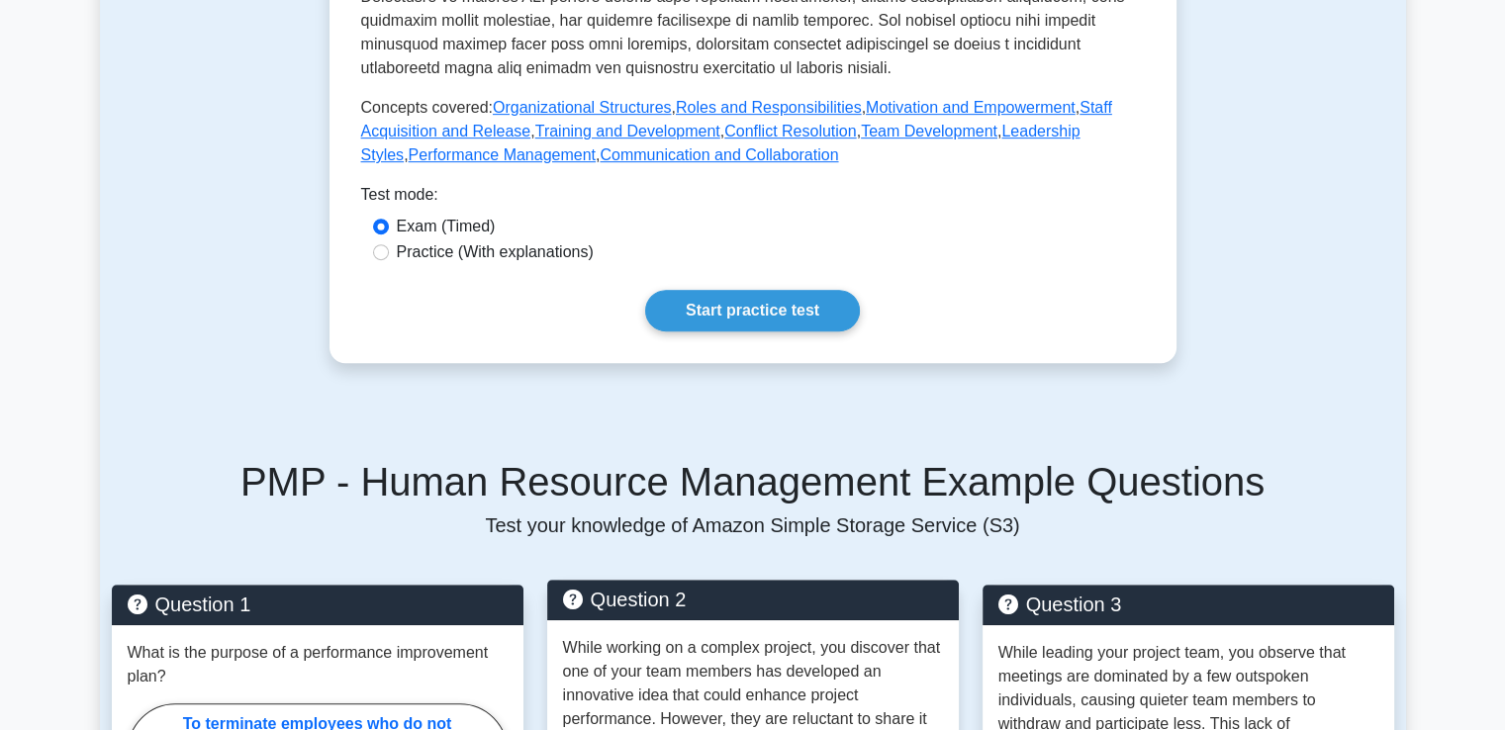
scroll to position [1089, 0]
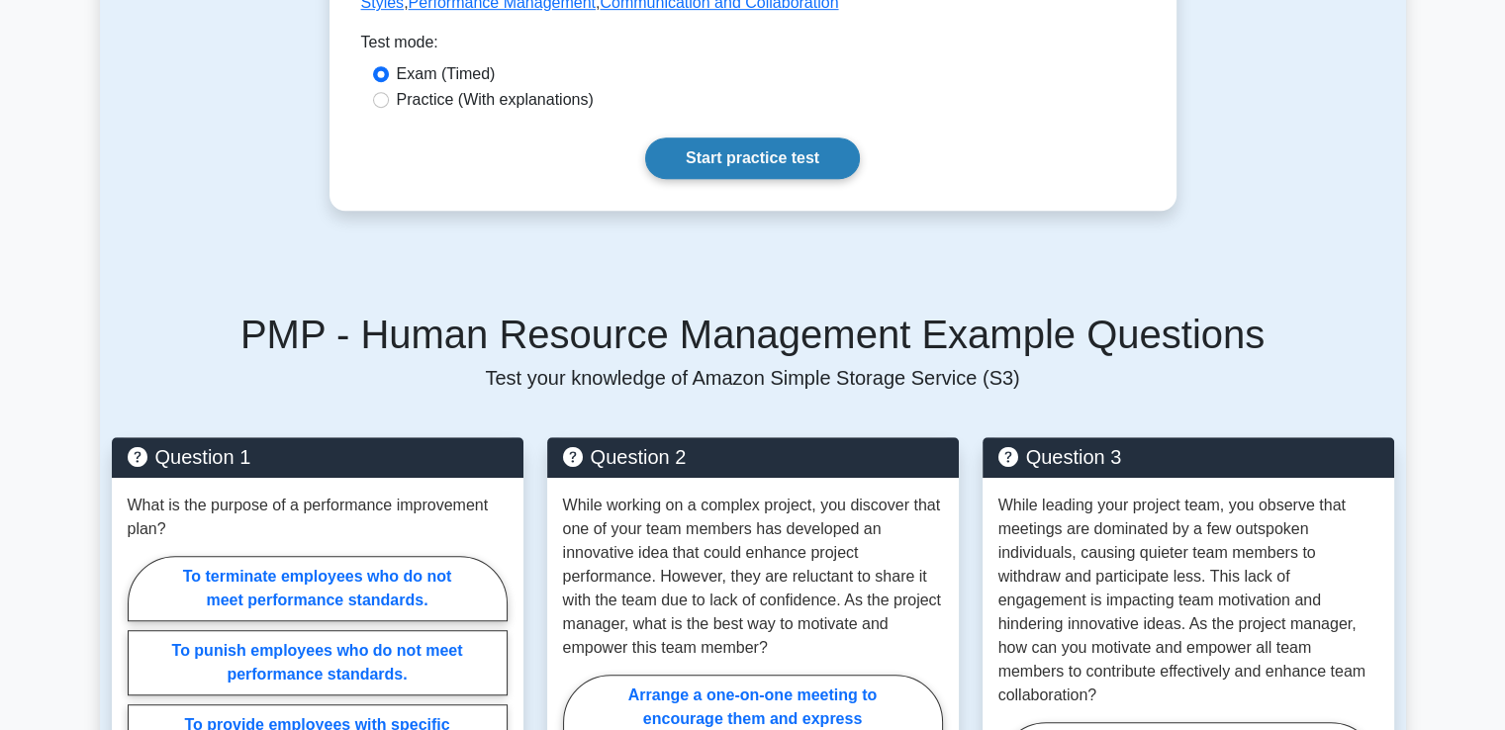
click at [750, 140] on link "Start practice test" at bounding box center [752, 159] width 215 height 42
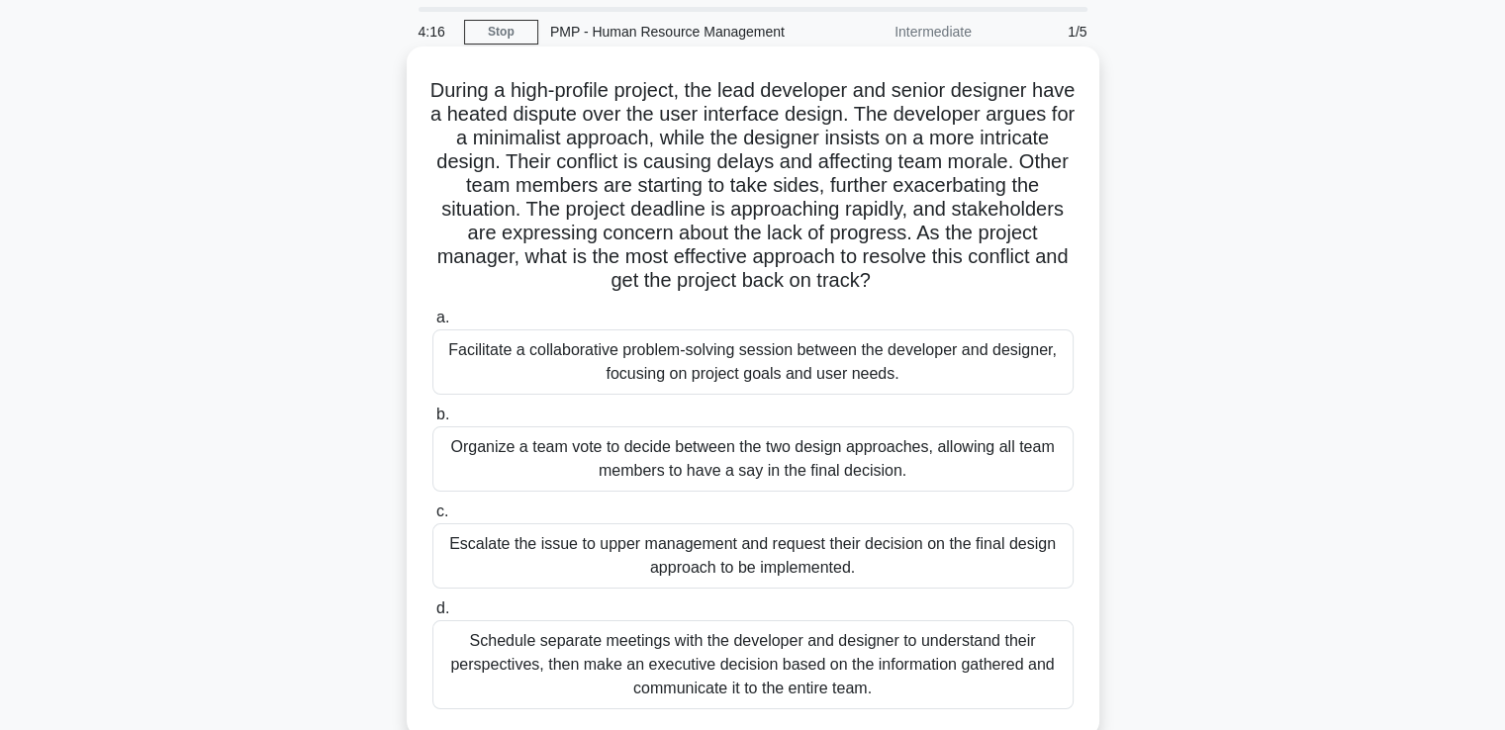
scroll to position [99, 0]
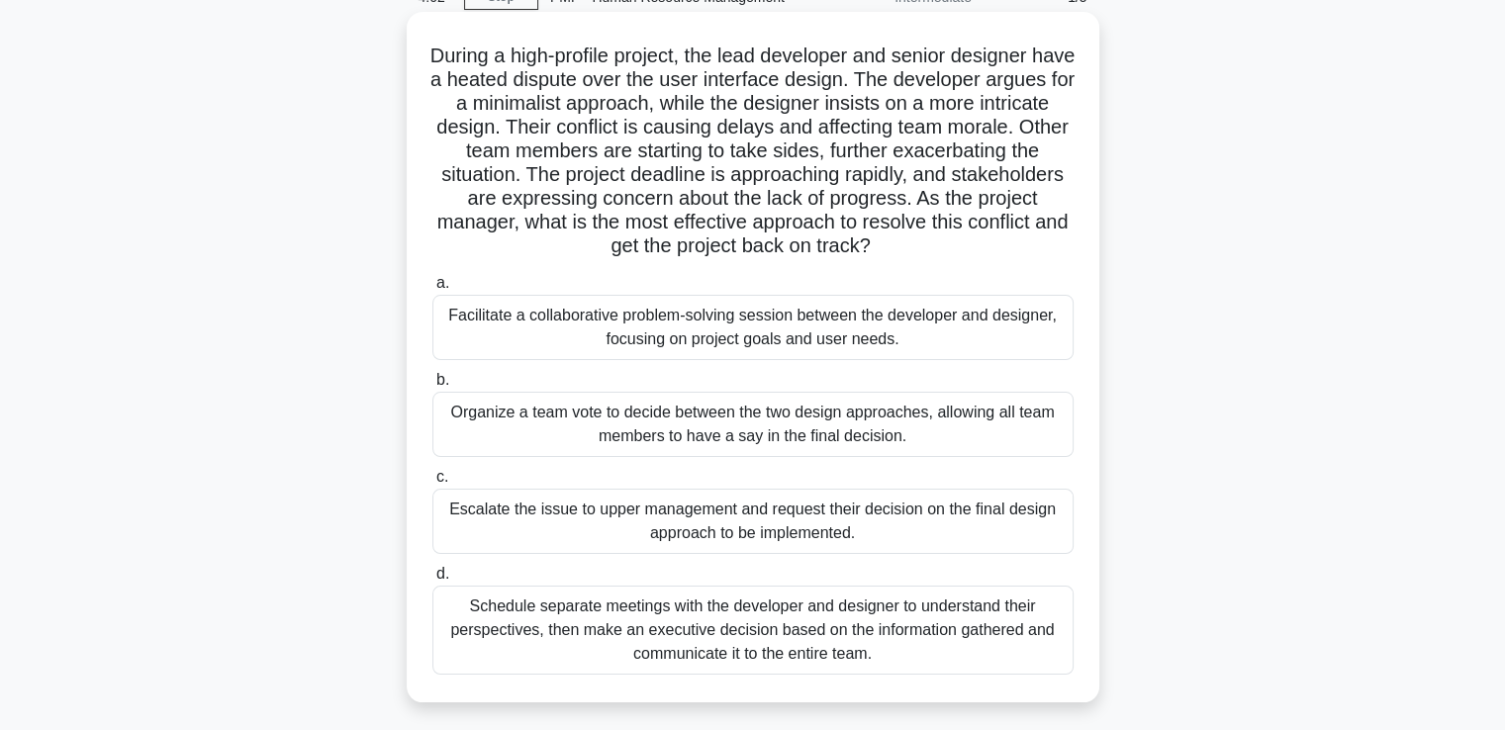
click at [640, 322] on div "Facilitate a collaborative problem-solving session between the developer and de…" at bounding box center [753, 327] width 641 height 65
click at [433, 290] on input "a. Facilitate a collaborative problem-solving session between the developer and…" at bounding box center [433, 283] width 0 height 13
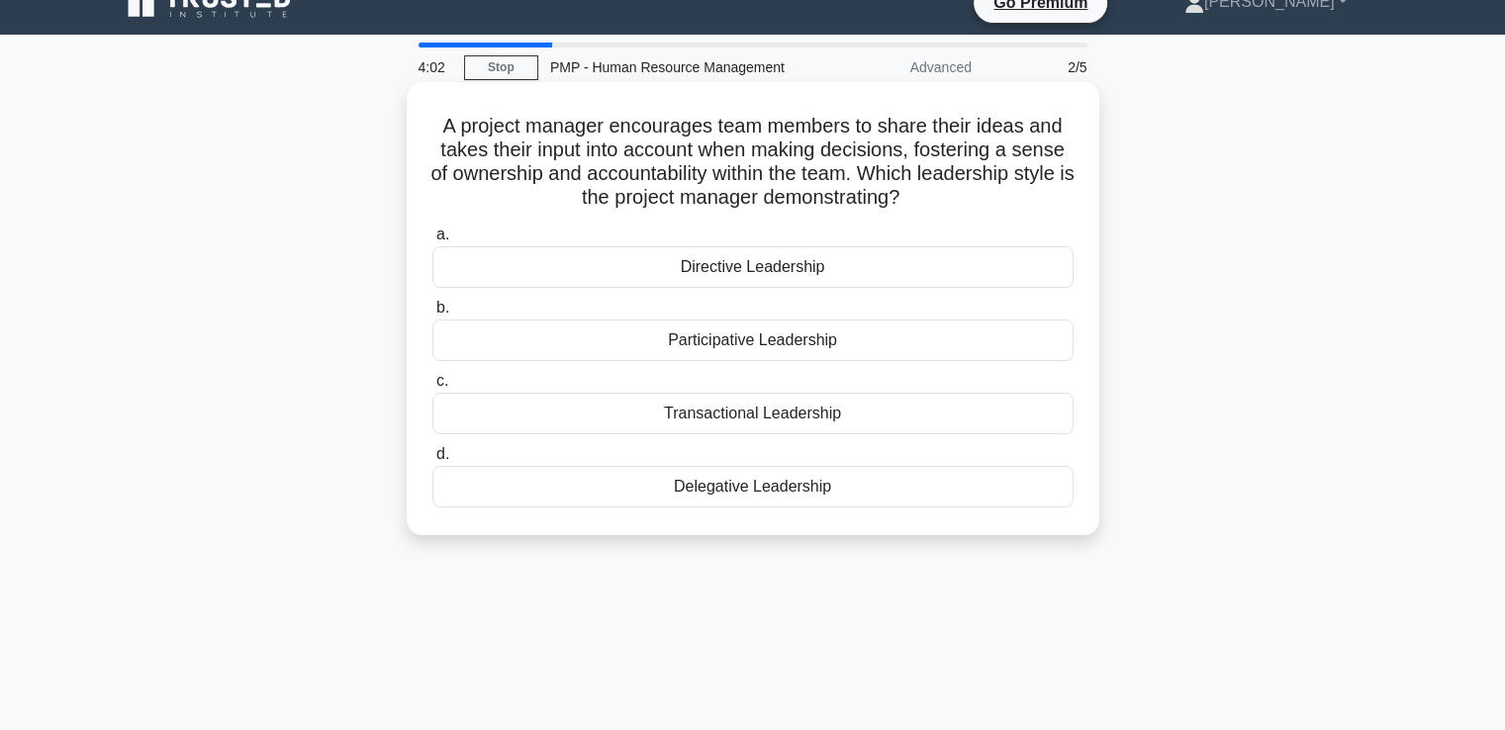
scroll to position [0, 0]
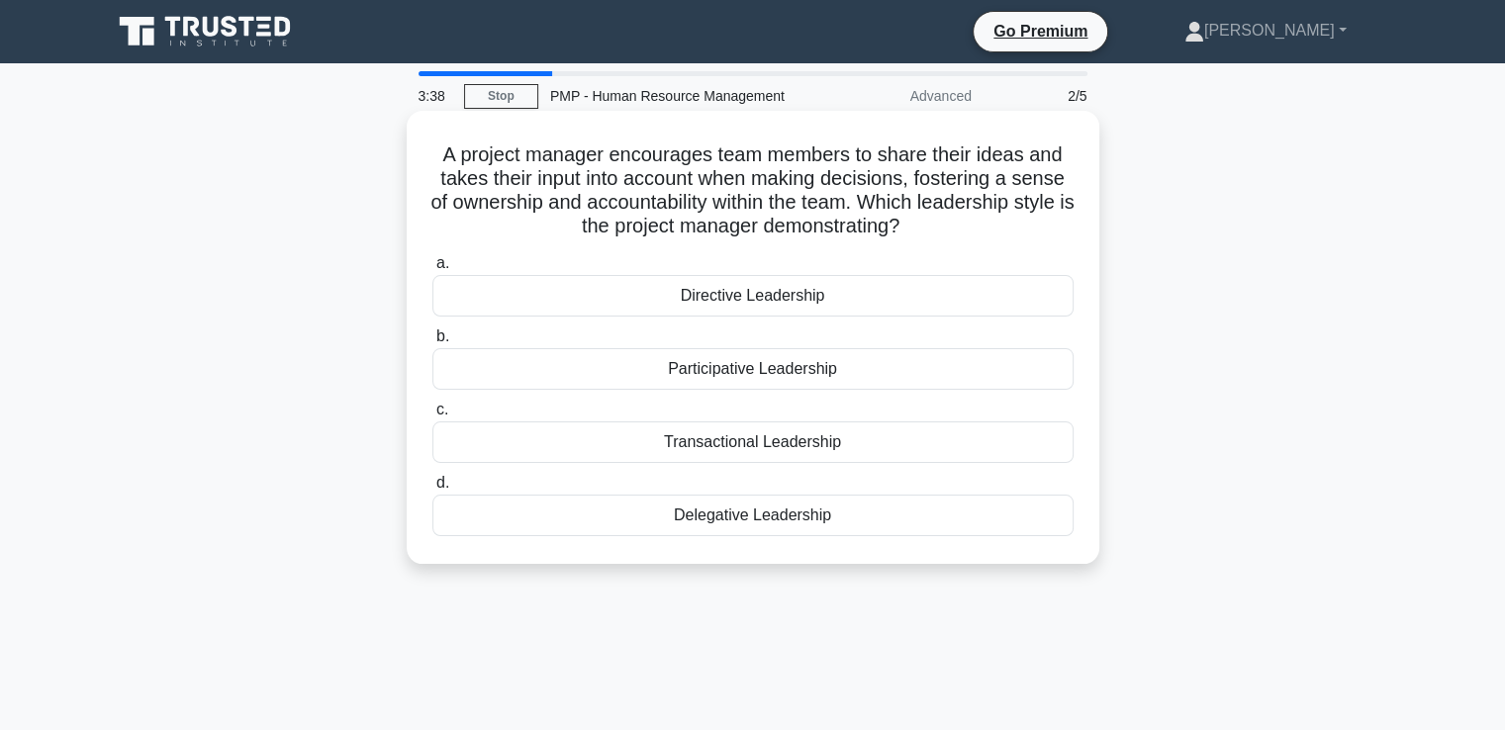
click at [835, 379] on div "Participative Leadership" at bounding box center [753, 369] width 641 height 42
click at [433, 343] on input "b. Participative Leadership" at bounding box center [433, 337] width 0 height 13
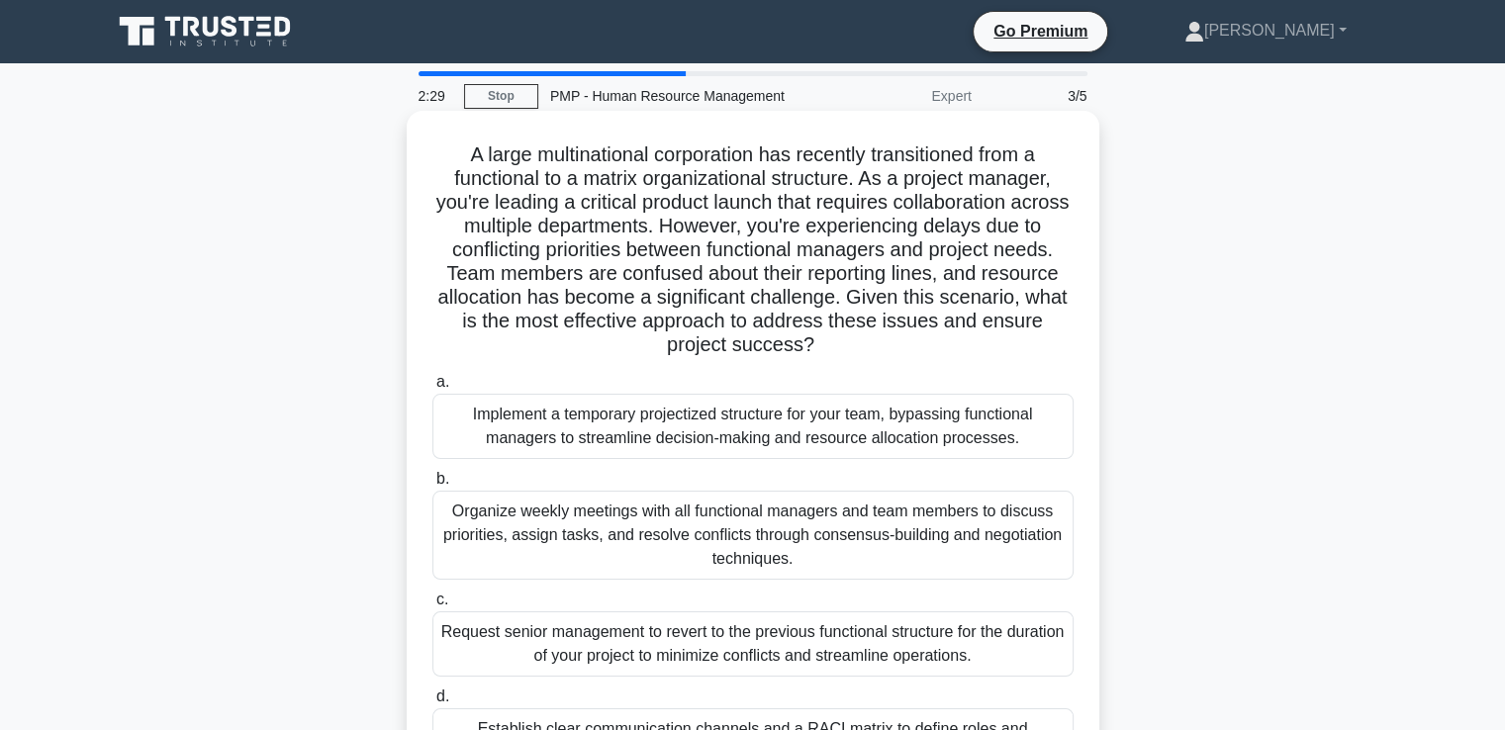
click at [644, 424] on div "Implement a temporary projectized structure for your team, bypassing functional…" at bounding box center [753, 426] width 641 height 65
click at [433, 389] on input "a. Implement a temporary projectized structure for your team, bypassing functio…" at bounding box center [433, 382] width 0 height 13
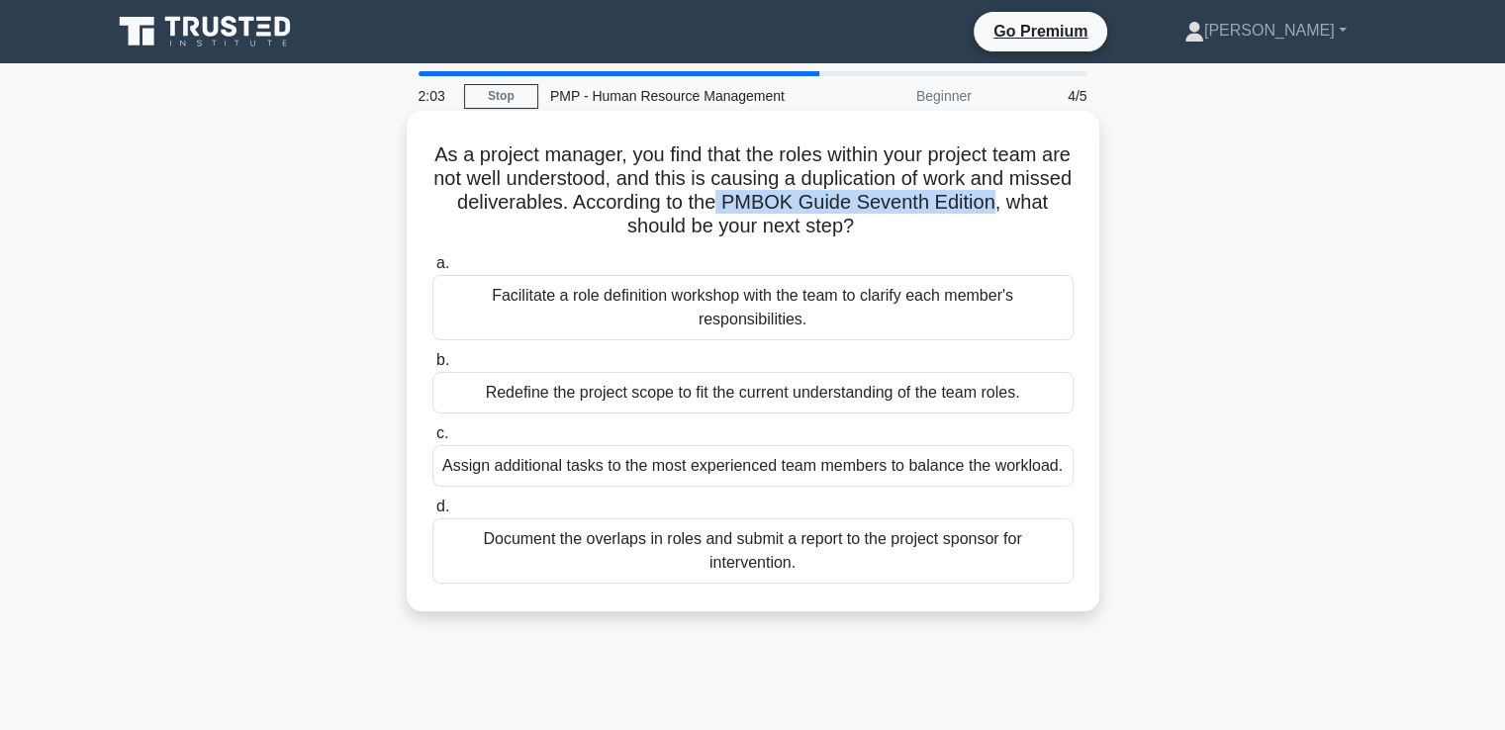
drag, startPoint x: 778, startPoint y: 203, endPoint x: 1053, endPoint y: 202, distance: 275.2
click at [1053, 202] on h5 "As a project manager, you find that the roles within your project team are not …" at bounding box center [753, 191] width 645 height 97
